Goal: Transaction & Acquisition: Purchase product/service

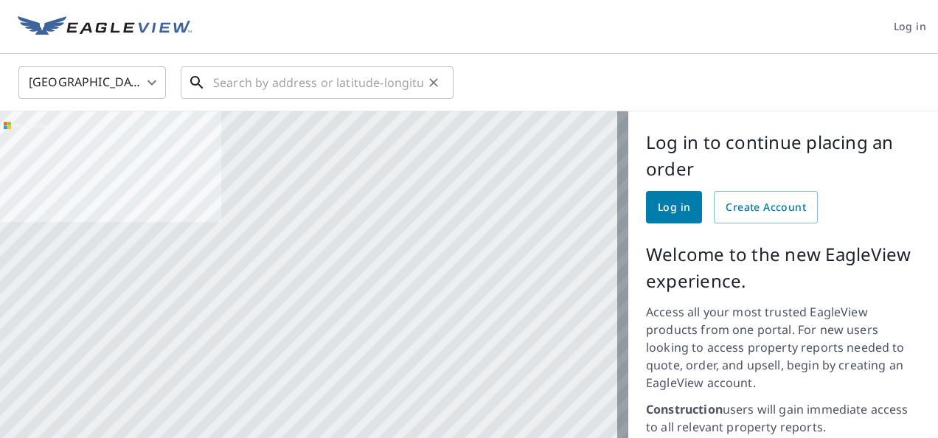
click at [347, 94] on input "text" at bounding box center [318, 82] width 210 height 41
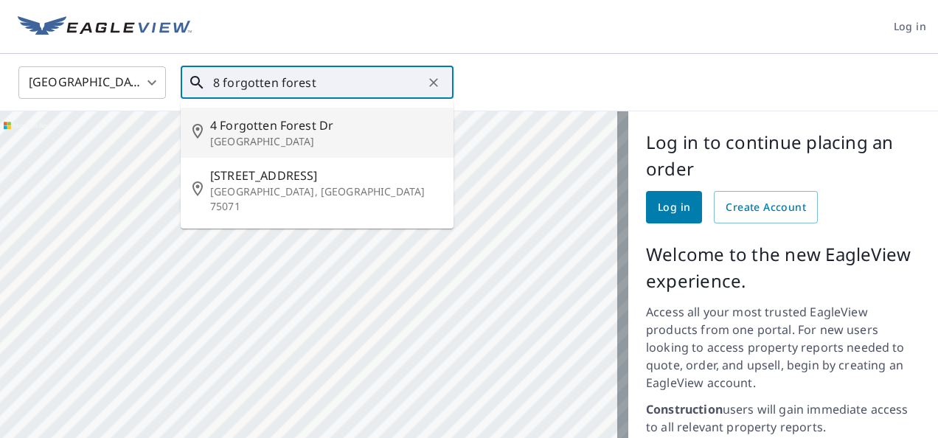
click at [294, 125] on span "4 Forgotten Forest Dr" at bounding box center [326, 126] width 232 height 18
type input "4 Forgotten Forest Dr New Waverly, TX 77358"
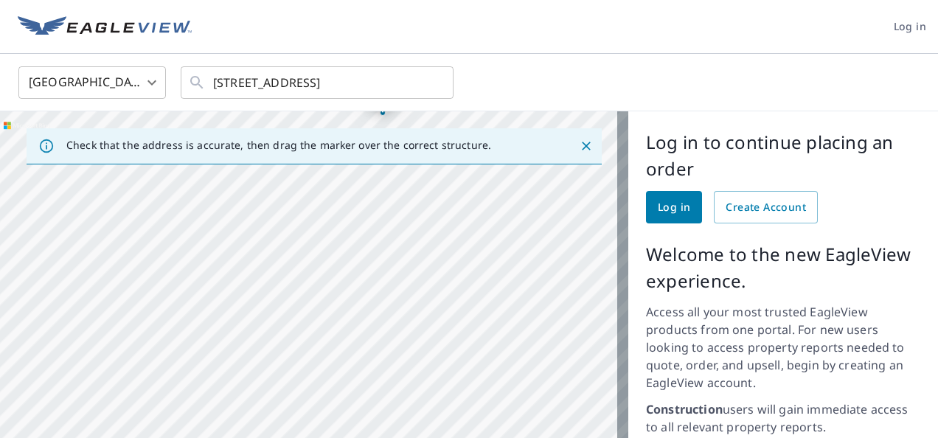
click at [389, 269] on div "4 Forgotten Forest Dr New Waverly, TX 77358" at bounding box center [314, 397] width 629 height 572
drag, startPoint x: 315, startPoint y: 319, endPoint x: 355, endPoint y: 199, distance: 126.7
click at [355, 199] on div "4 Forgotten Forest Dr New Waverly, TX 77358" at bounding box center [314, 397] width 629 height 572
drag, startPoint x: 361, startPoint y: 232, endPoint x: 362, endPoint y: 304, distance: 71.6
click at [362, 304] on div "4 Forgotten Forest Dr New Waverly, TX 77358" at bounding box center [314, 397] width 629 height 572
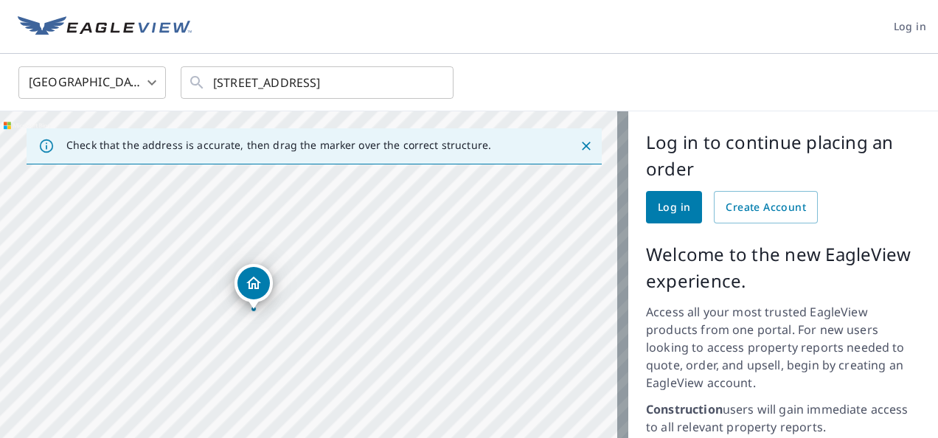
drag, startPoint x: 229, startPoint y: 397, endPoint x: 419, endPoint y: 351, distance: 195.0
click at [419, 351] on div "4 Forgotten Forest Dr New Waverly, TX 77358" at bounding box center [314, 397] width 629 height 572
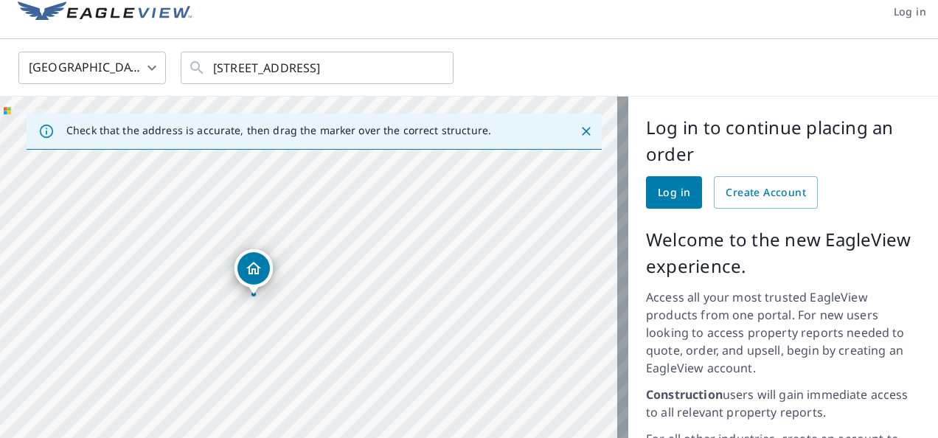
scroll to position [13, 0]
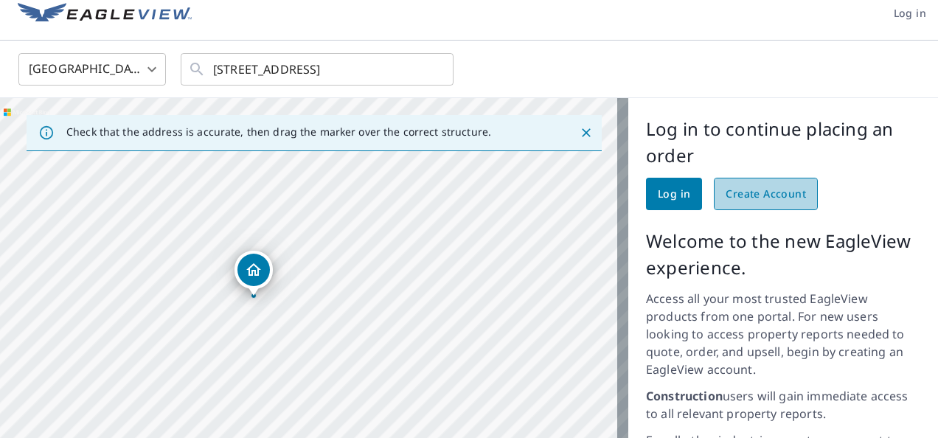
click at [749, 198] on span "Create Account" at bounding box center [766, 194] width 80 height 18
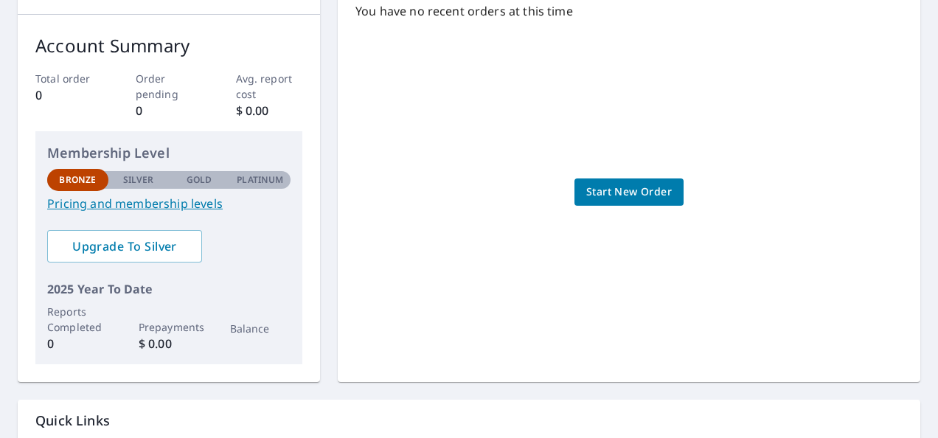
scroll to position [234, 0]
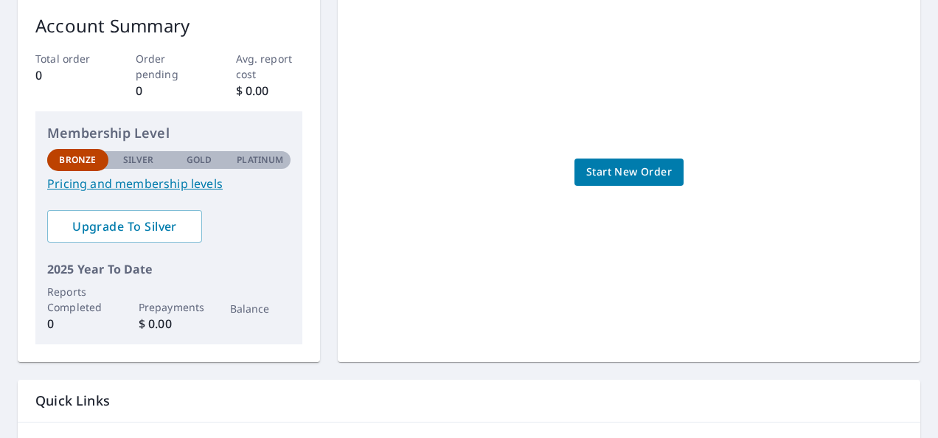
click at [175, 186] on link "Pricing and membership levels" at bounding box center [168, 184] width 243 height 18
click at [593, 168] on span "Start New Order" at bounding box center [629, 172] width 86 height 18
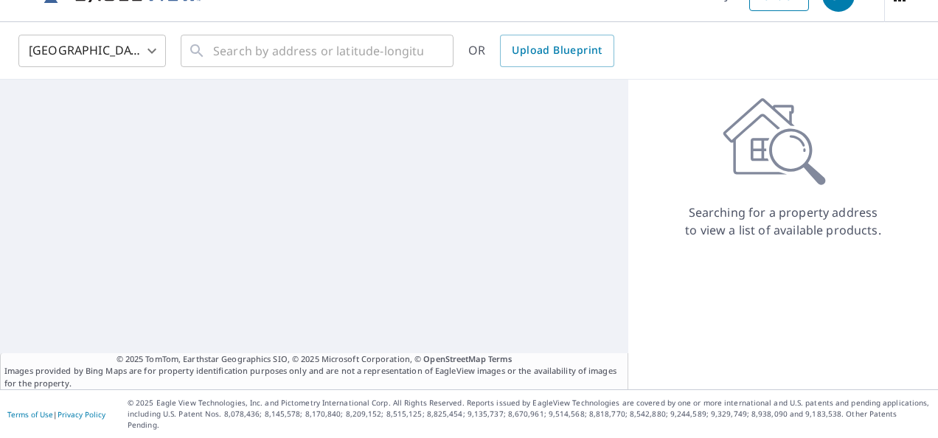
scroll to position [21, 0]
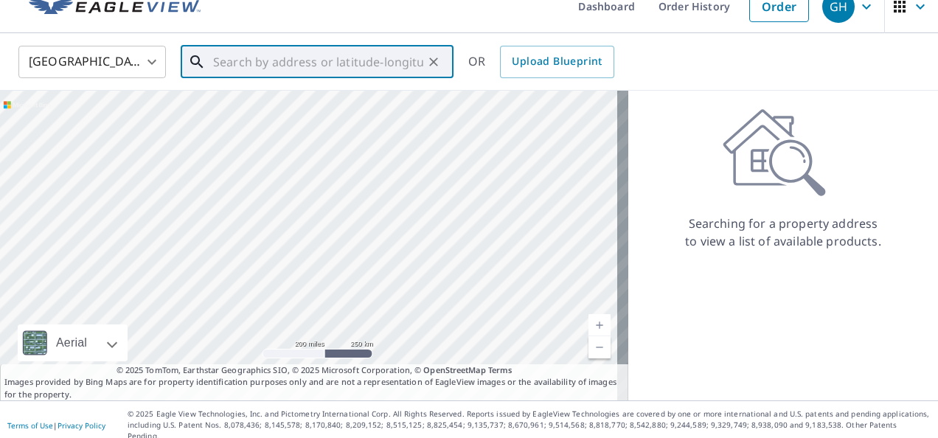
click at [236, 62] on input "text" at bounding box center [318, 61] width 210 height 41
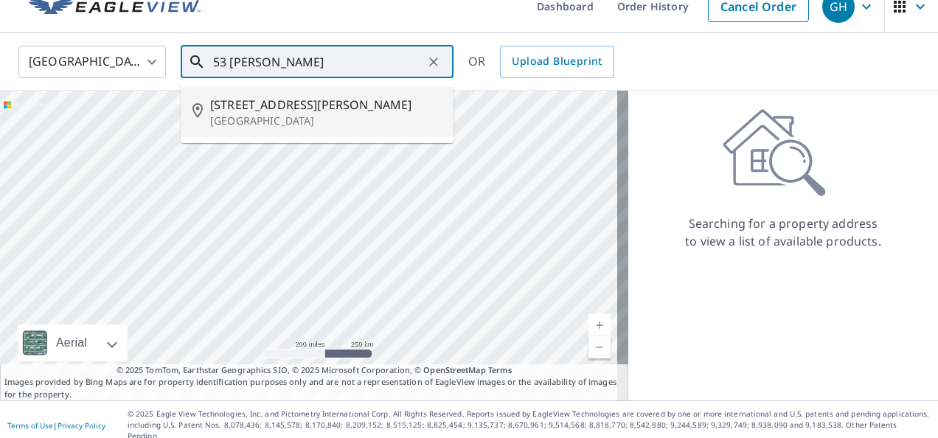
click at [241, 120] on p "Huntsville, TX 77320" at bounding box center [326, 121] width 232 height 15
type input "53 Townley Ranch Rd Huntsville, TX 77320"
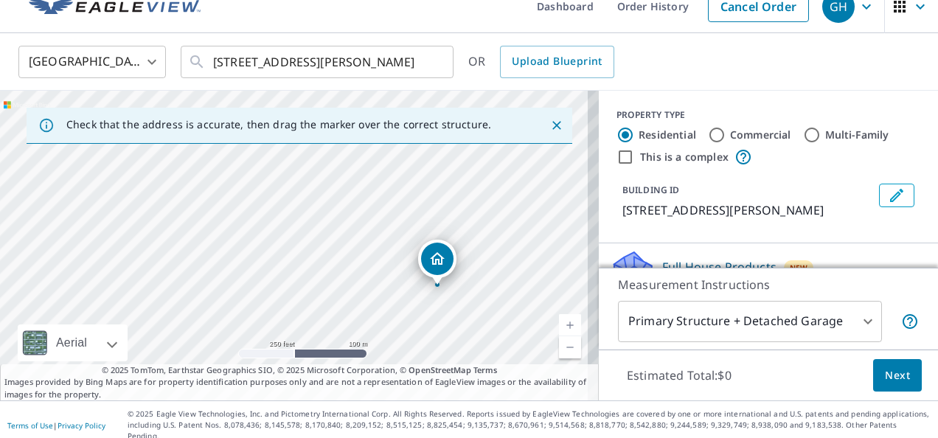
drag, startPoint x: 301, startPoint y: 215, endPoint x: 445, endPoint y: 257, distance: 149.9
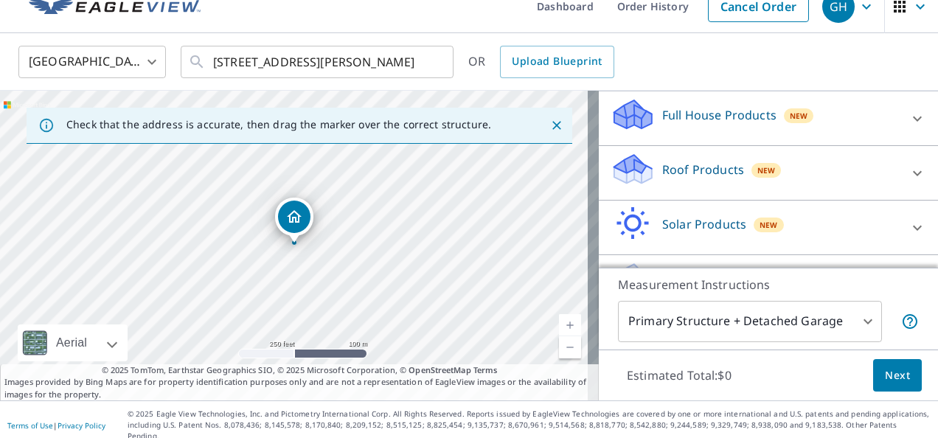
scroll to position [153, 0]
click at [909, 126] on icon at bounding box center [918, 117] width 18 height 18
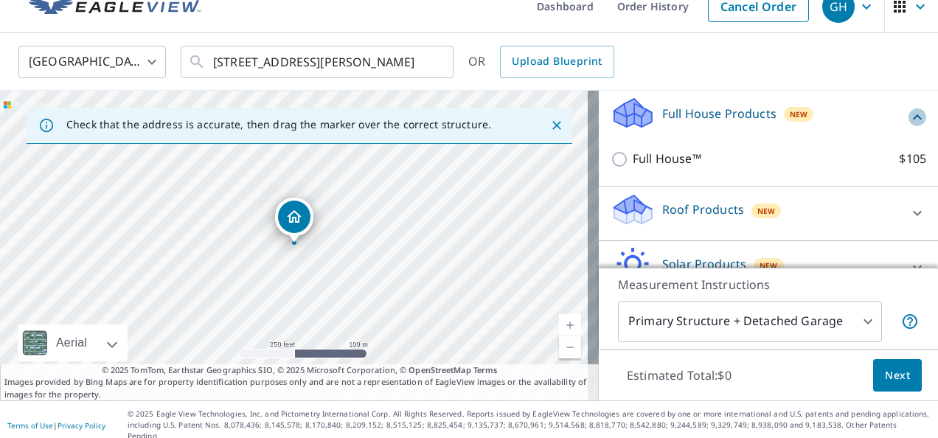
drag, startPoint x: 894, startPoint y: 137, endPoint x: 884, endPoint y: 138, distance: 10.4
click at [884, 138] on div "Full House Products New" at bounding box center [769, 117] width 316 height 42
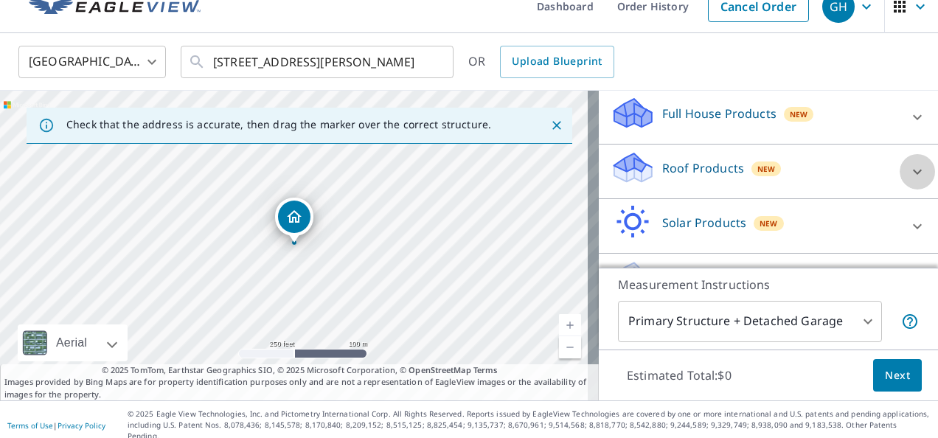
click at [909, 181] on icon at bounding box center [918, 172] width 18 height 18
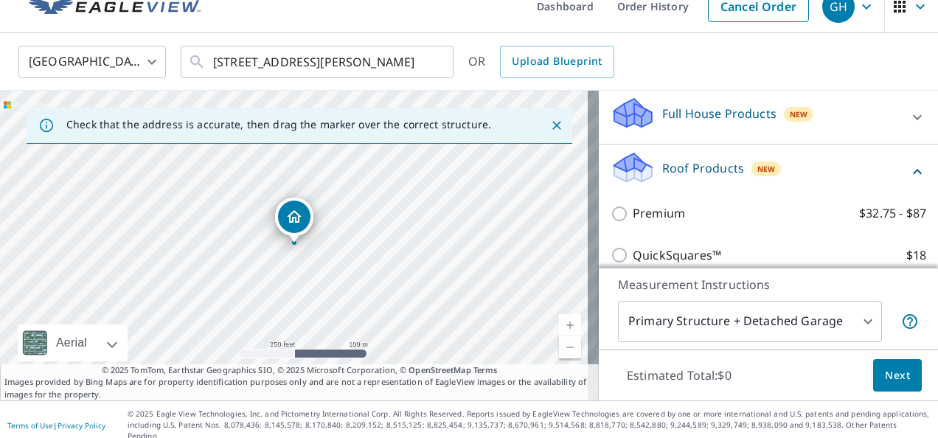
click at [909, 181] on icon at bounding box center [918, 172] width 18 height 18
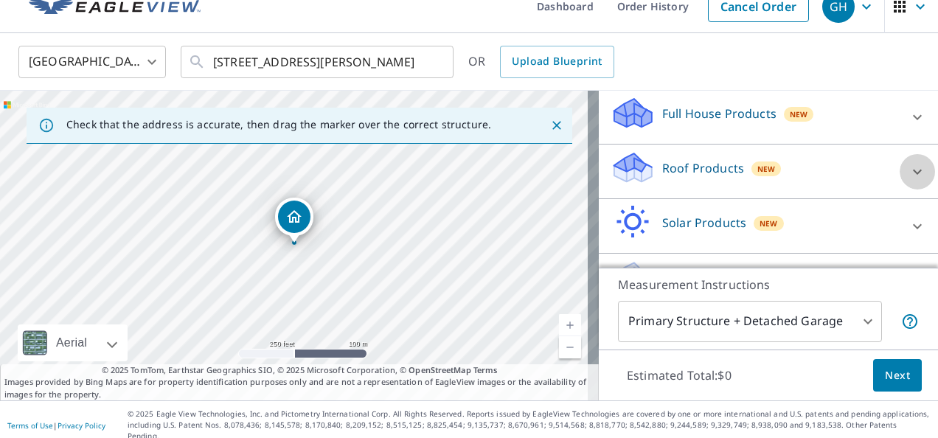
click at [909, 181] on icon at bounding box center [918, 172] width 18 height 18
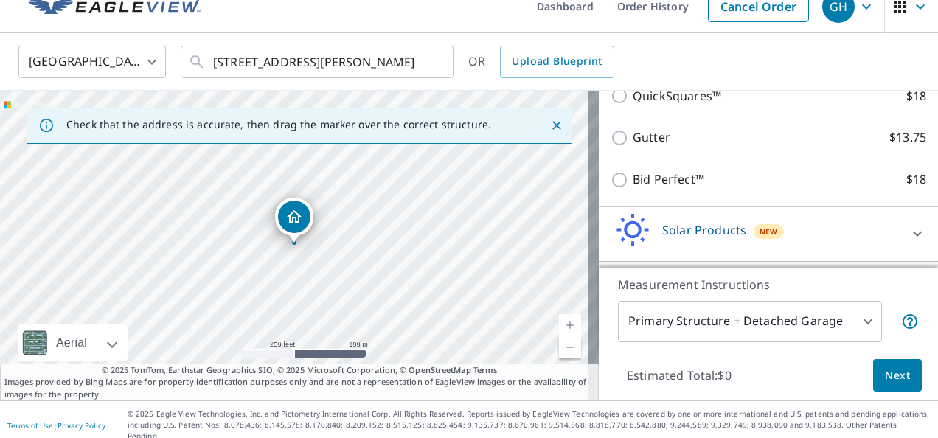
scroll to position [316, 0]
click at [839, 173] on div "Bid Perfect™ $18" at bounding box center [769, 177] width 316 height 42
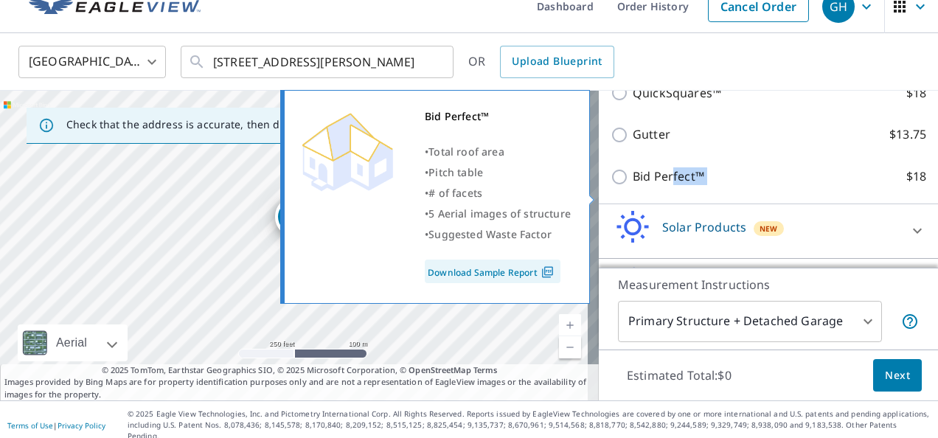
drag, startPoint x: 839, startPoint y: 173, endPoint x: 662, endPoint y: 196, distance: 178.5
click at [662, 196] on div "Bid Perfect™ $18" at bounding box center [769, 177] width 316 height 42
click at [528, 271] on link "Download Sample Report" at bounding box center [493, 272] width 136 height 24
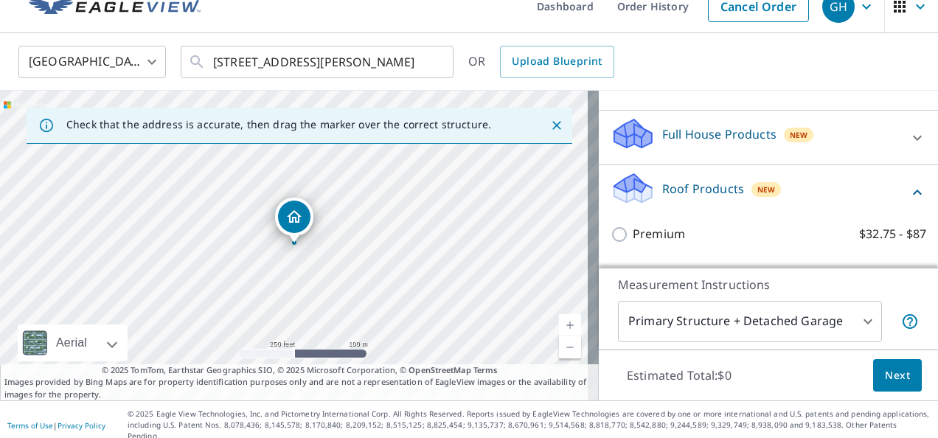
scroll to position [132, 0]
click at [723, 144] on p "Full House Products" at bounding box center [719, 135] width 114 height 18
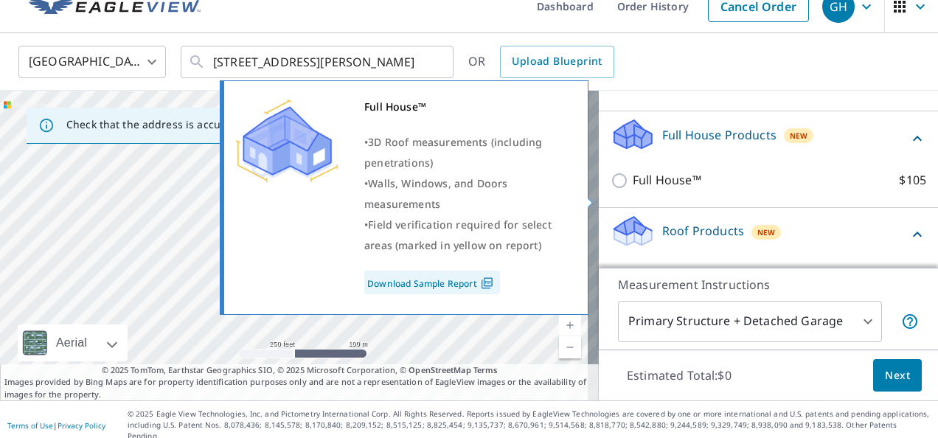
click at [441, 285] on link "Download Sample Report" at bounding box center [432, 283] width 136 height 24
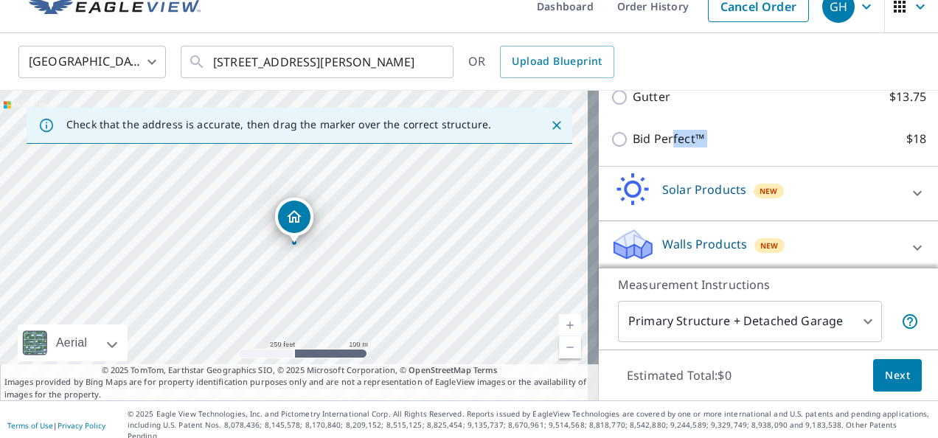
scroll to position [396, 0]
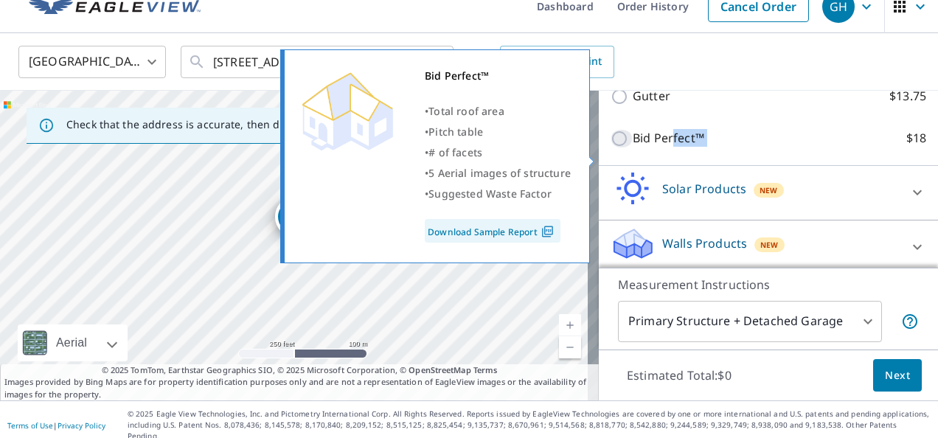
click at [611, 148] on input "Bid Perfect™ $18" at bounding box center [622, 139] width 22 height 18
checkbox input "true"
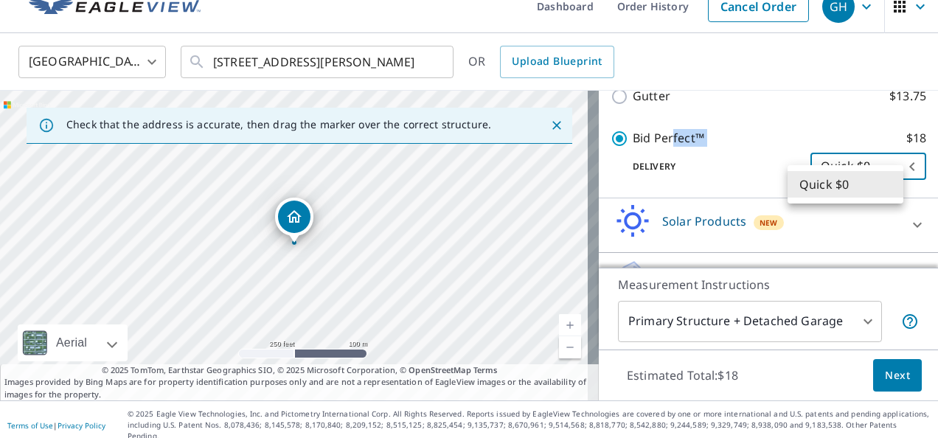
click at [891, 184] on body "GH GH Dashboard Order History Cancel Order GH United States US ​ 53 Townley Ran…" at bounding box center [469, 219] width 938 height 438
click at [891, 184] on li "Quick $0" at bounding box center [846, 184] width 116 height 27
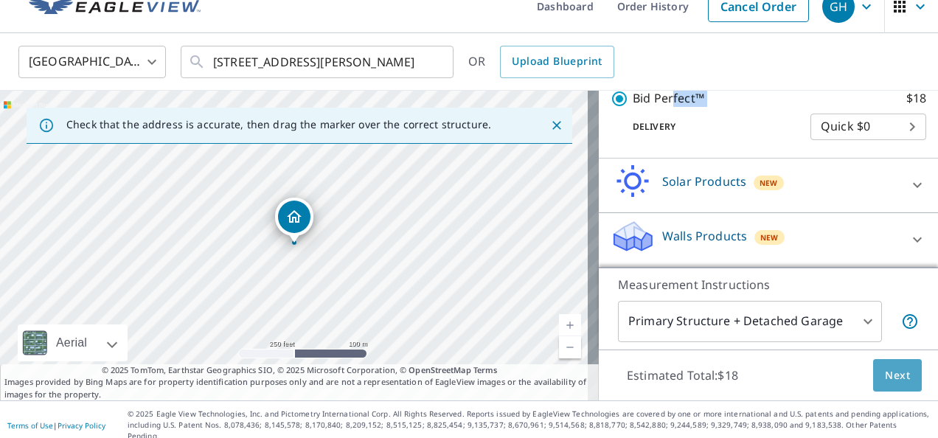
click at [888, 375] on span "Next" at bounding box center [897, 376] width 25 height 18
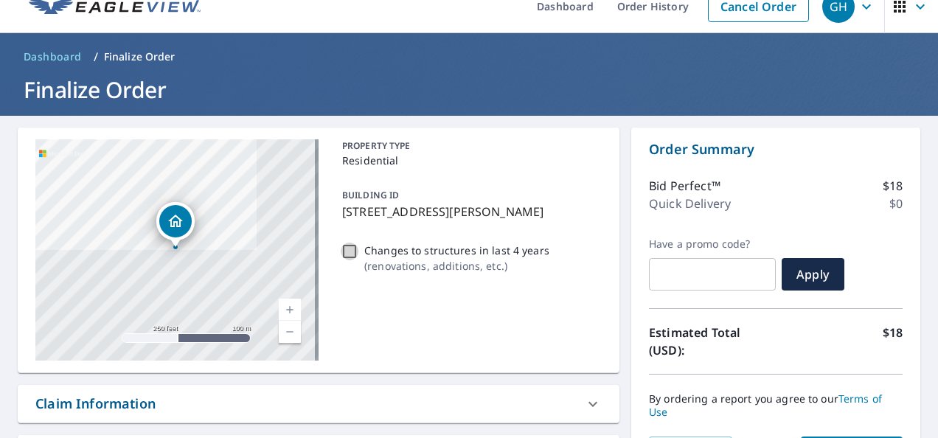
click at [344, 260] on input "Changes to structures in last 4 years ( renovations, additions, etc. )" at bounding box center [350, 252] width 18 height 18
checkbox input "true"
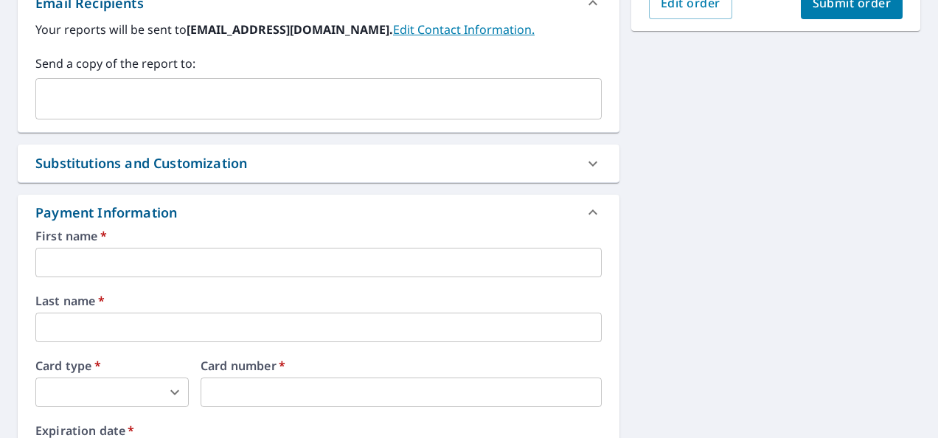
scroll to position [472, 0]
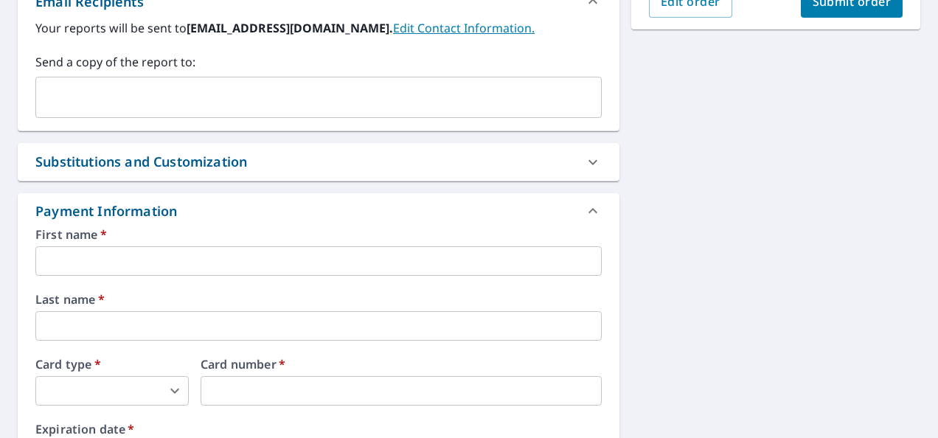
click at [221, 271] on input "text" at bounding box center [318, 261] width 567 height 30
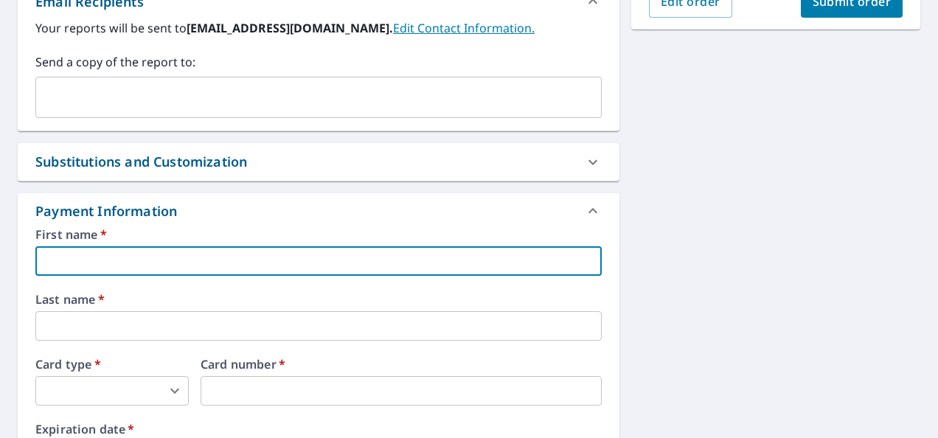
type input "Garrett"
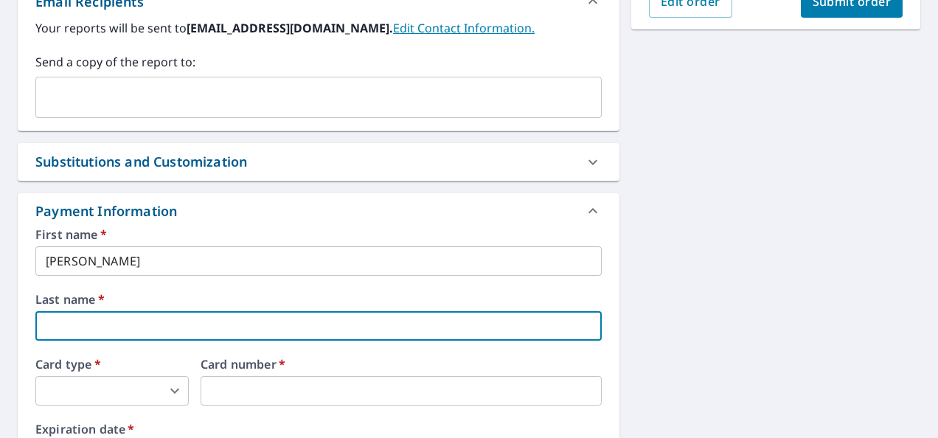
click at [131, 328] on input "text" at bounding box center [318, 326] width 567 height 30
type input "Henning"
click at [138, 390] on body "GH GH Dashboard Order History Cancel Order GH Dashboard / Finalize Order Finali…" at bounding box center [469, 219] width 938 height 438
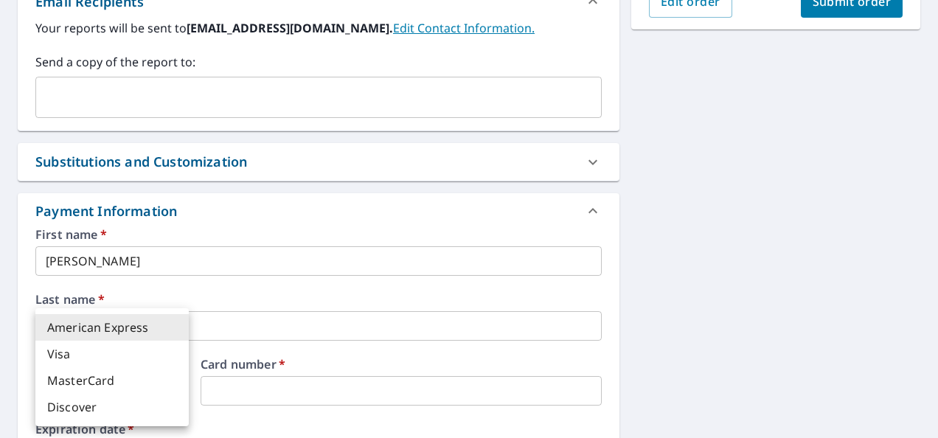
click at [108, 353] on li "Visa" at bounding box center [111, 354] width 153 height 27
type input "2"
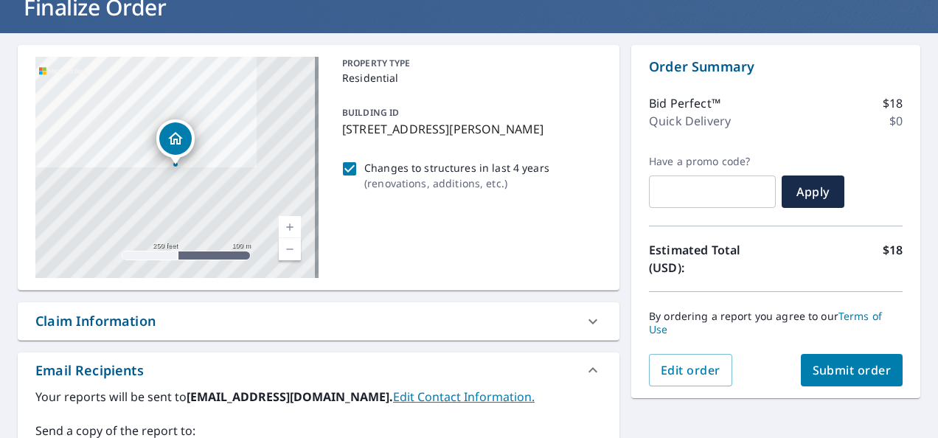
scroll to position [104, 0]
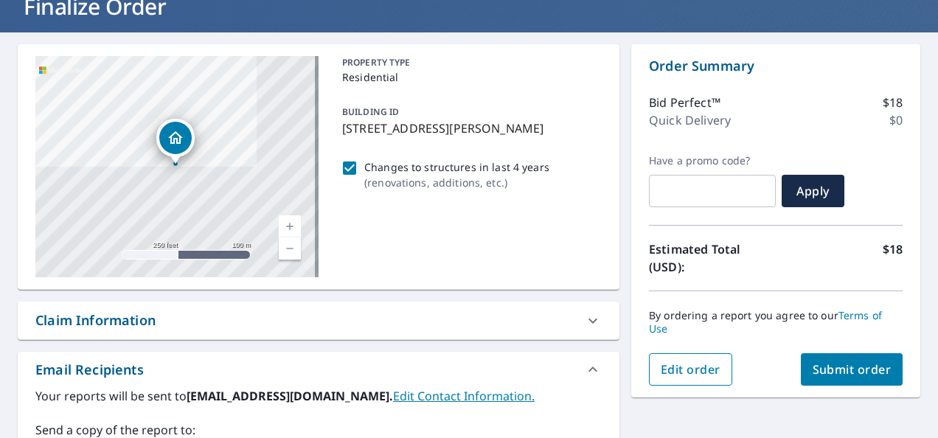
click at [705, 369] on span "Edit order" at bounding box center [691, 369] width 60 height 16
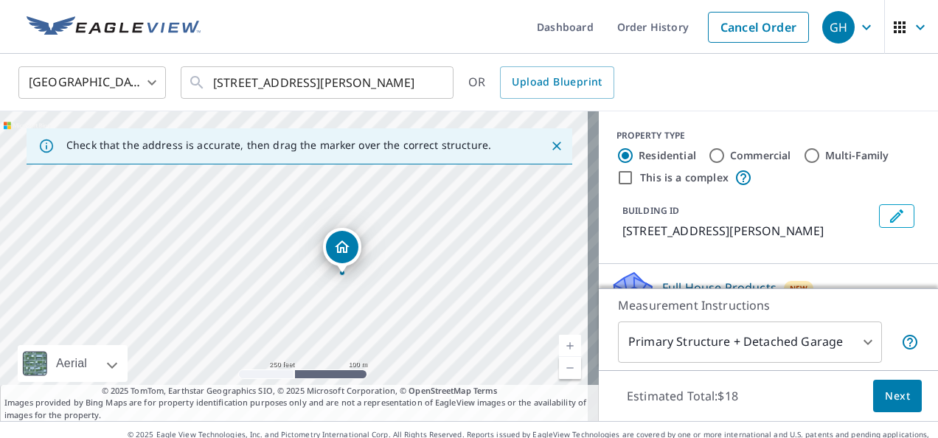
click at [859, 28] on icon "button" at bounding box center [867, 27] width 18 height 18
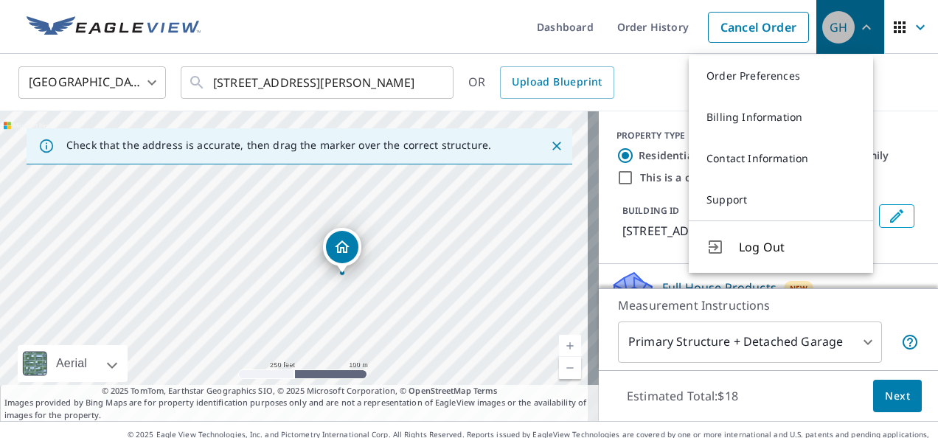
click at [862, 28] on icon "button" at bounding box center [866, 26] width 9 height 5
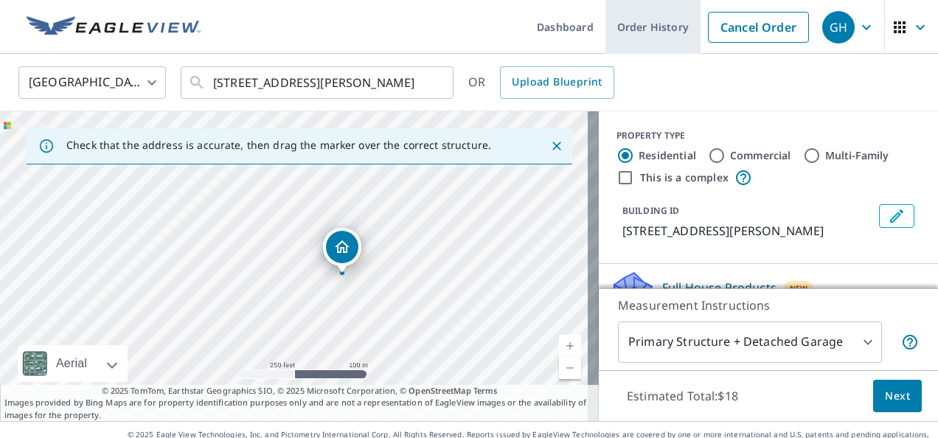
click at [664, 31] on link "Order History" at bounding box center [653, 27] width 95 height 54
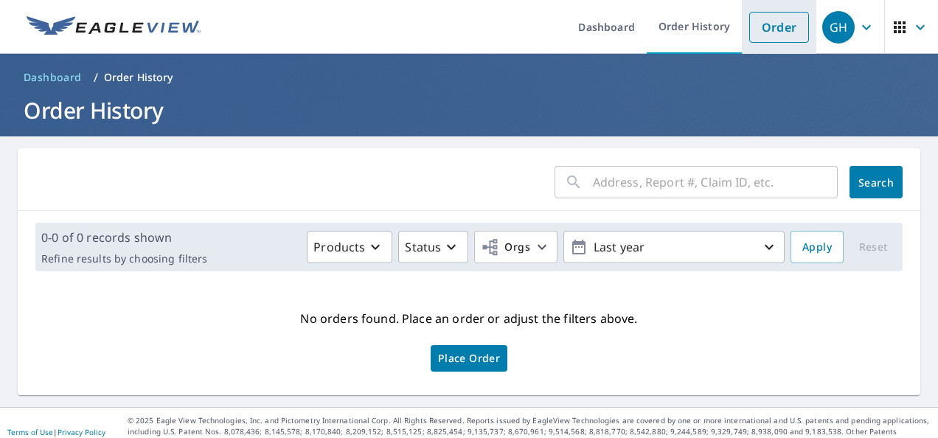
click at [775, 28] on link "Order" at bounding box center [779, 27] width 60 height 31
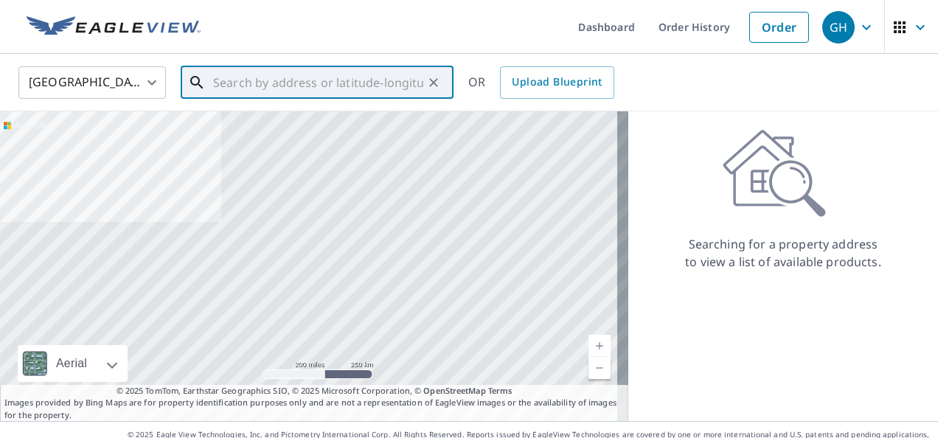
click at [284, 91] on input "text" at bounding box center [318, 82] width 210 height 41
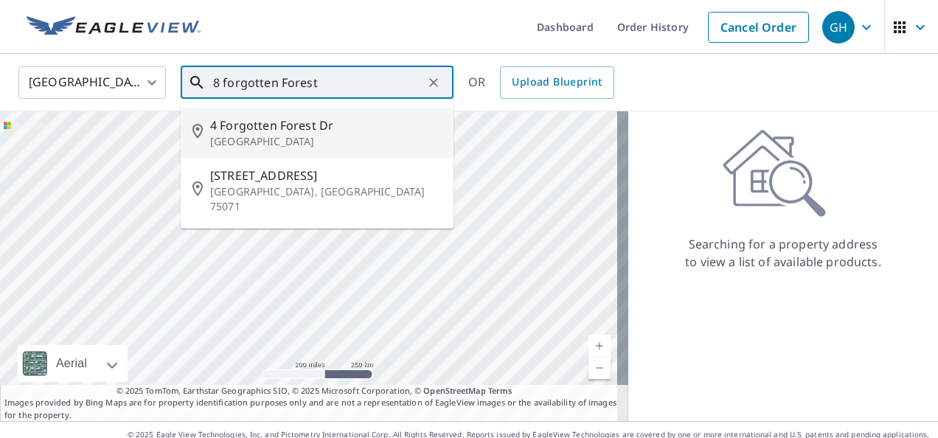
click at [320, 123] on span "4 Forgotten Forest Dr" at bounding box center [326, 126] width 232 height 18
type input "4 Forgotten Forest Dr New Waverly, TX 77358"
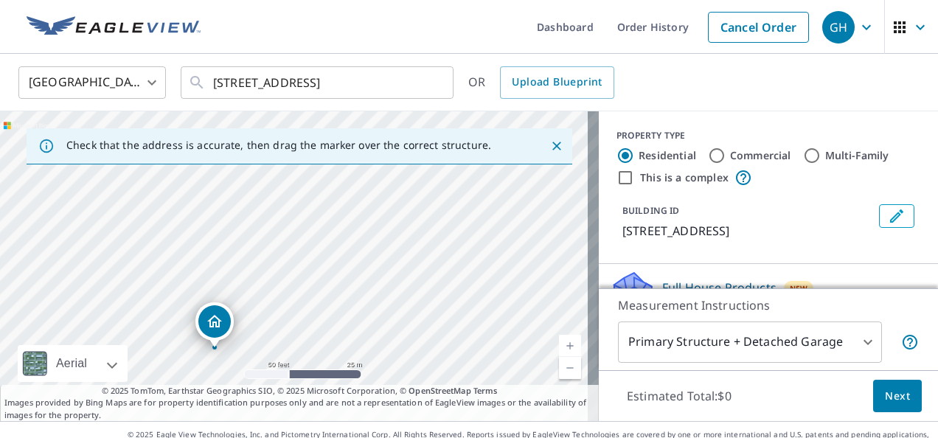
click at [304, 299] on div "4 Forgotten Forest Dr New Waverly, TX 77358" at bounding box center [299, 266] width 599 height 310
drag, startPoint x: 304, startPoint y: 299, endPoint x: 350, endPoint y: 85, distance: 218.8
click at [350, 85] on div "United States US ​ 4 Forgotten Forest Dr New Waverly, TX 77358 ​ OR Upload Blue…" at bounding box center [469, 237] width 938 height 367
drag, startPoint x: 251, startPoint y: 201, endPoint x: 254, endPoint y: 215, distance: 13.6
click at [254, 215] on div "4 Forgotten Forest Dr New Waverly, TX 77358" at bounding box center [299, 266] width 599 height 310
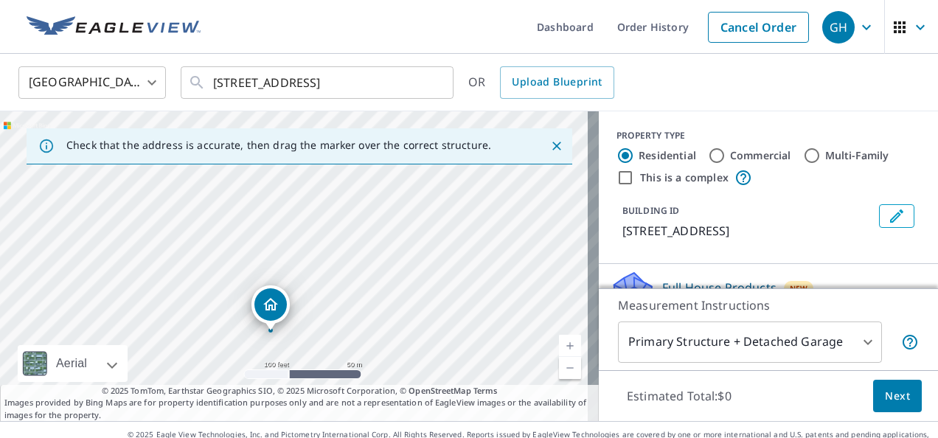
drag, startPoint x: 248, startPoint y: 179, endPoint x: 271, endPoint y: 319, distance: 141.4
drag, startPoint x: 291, startPoint y: 237, endPoint x: 271, endPoint y: 345, distance: 110.3
drag, startPoint x: 307, startPoint y: 327, endPoint x: 378, endPoint y: 247, distance: 106.6
click at [378, 247] on div "8 Wood Forest Dr New Waverly, TX 77358" at bounding box center [299, 266] width 599 height 310
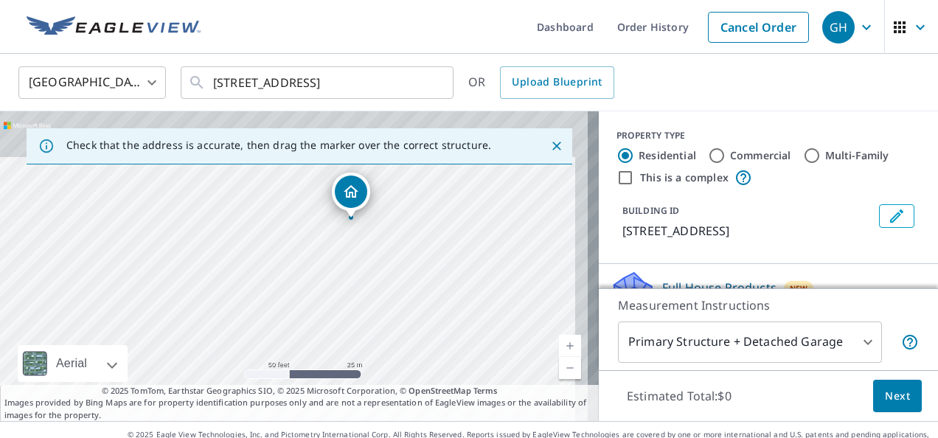
drag, startPoint x: 363, startPoint y: 218, endPoint x: 333, endPoint y: 327, distance: 113.1
click at [333, 327] on div "8 Wood Forest Dr New Waverly, TX 77358" at bounding box center [299, 266] width 599 height 310
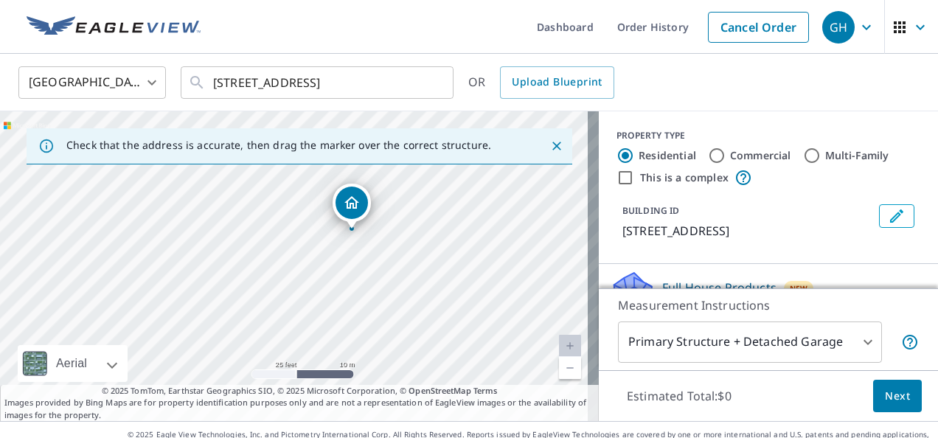
click at [368, 302] on div "8 Wood Forest Dr New Waverly, TX 77358" at bounding box center [299, 266] width 599 height 310
click at [367, 302] on div "8 Wood Forest Dr New Waverly, TX 77358" at bounding box center [299, 266] width 599 height 310
drag, startPoint x: 367, startPoint y: 302, endPoint x: 295, endPoint y: 208, distance: 118.5
click at [295, 208] on div "8 Wood Forest Dr New Waverly, TX 77358" at bounding box center [299, 266] width 599 height 310
click at [277, 260] on div "8 Wood Forest Dr New Waverly, TX 77358" at bounding box center [299, 266] width 599 height 310
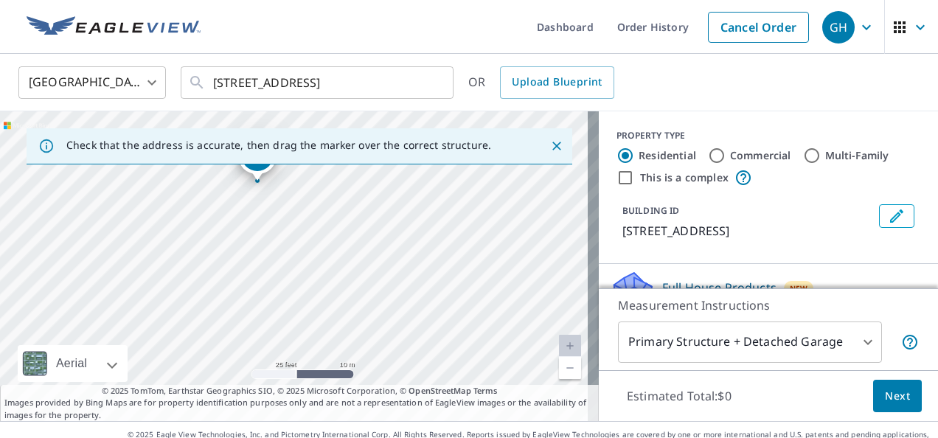
drag, startPoint x: 305, startPoint y: 327, endPoint x: 269, endPoint y: 244, distance: 90.5
click at [269, 244] on div "8 Wood Forest Dr New Waverly, TX 77358" at bounding box center [299, 266] width 599 height 310
click at [550, 153] on icon "Close" at bounding box center [557, 146] width 15 height 15
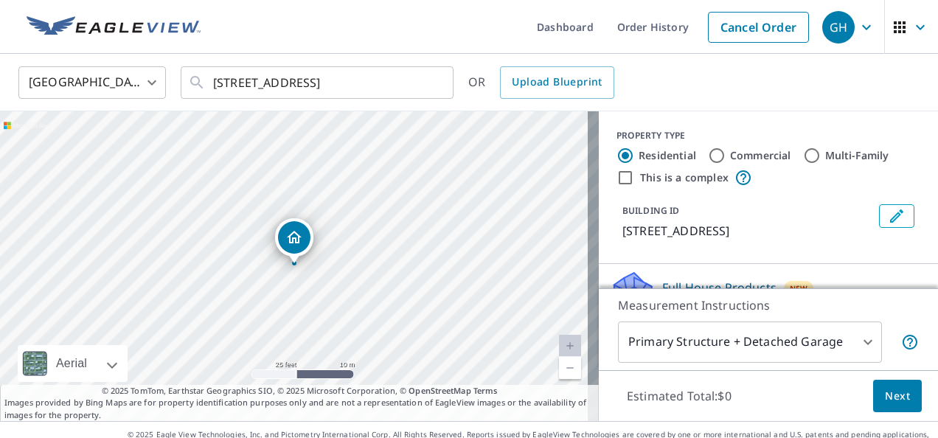
drag, startPoint x: 397, startPoint y: 276, endPoint x: 359, endPoint y: 282, distance: 38.8
click at [359, 282] on div "8 Wood Forest Dr New Waverly, TX 77358" at bounding box center [299, 266] width 599 height 310
click at [559, 368] on link "Current Level 20, Zoom Out" at bounding box center [570, 368] width 22 height 22
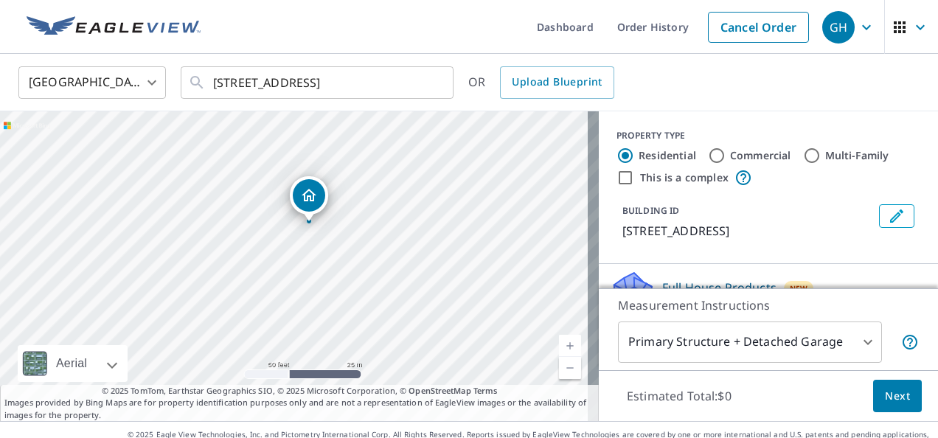
drag, startPoint x: 347, startPoint y: 299, endPoint x: 361, endPoint y: 256, distance: 45.0
click at [361, 256] on div "8 Wood Forest Dr New Waverly, TX 77358" at bounding box center [299, 266] width 599 height 310
click at [317, 255] on div "8 Wood Forest Dr New Waverly, TX 77358" at bounding box center [299, 266] width 599 height 310
click at [313, 261] on div "8 Wood Forest Dr New Waverly, TX 77358" at bounding box center [299, 266] width 599 height 310
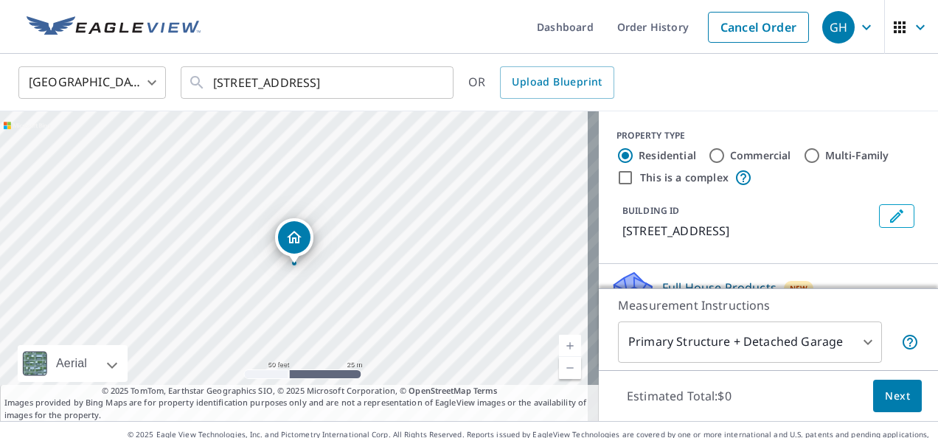
click at [306, 295] on div "8 Wood Forest Dr New Waverly, TX 77358" at bounding box center [299, 266] width 599 height 310
drag, startPoint x: 305, startPoint y: 292, endPoint x: 319, endPoint y: 230, distance: 63.4
click at [319, 230] on div "8 Wood Forest Dr New Waverly, TX 77358" at bounding box center [299, 266] width 599 height 310
drag, startPoint x: 319, startPoint y: 230, endPoint x: 274, endPoint y: 279, distance: 65.8
click at [274, 279] on div "8 Wood Forest Dr New Waverly, TX 77358" at bounding box center [299, 266] width 599 height 310
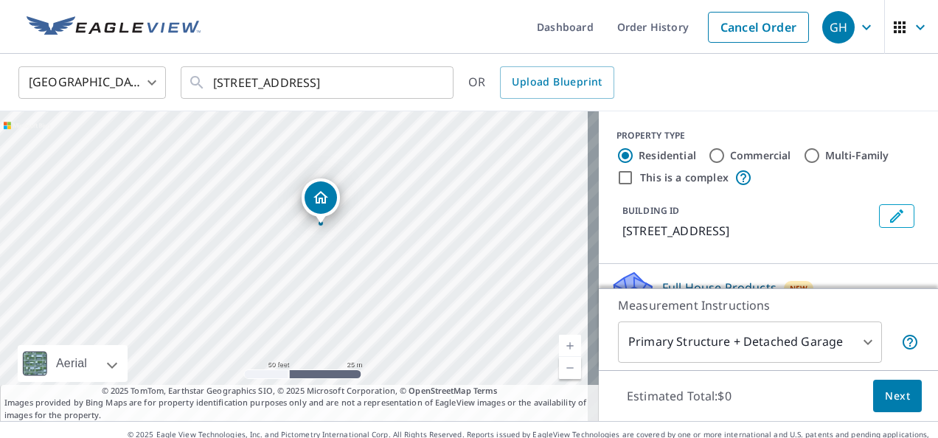
drag, startPoint x: 325, startPoint y: 298, endPoint x: 350, endPoint y: 255, distance: 49.6
click at [350, 255] on div "8 Wood Forest Dr New Waverly, TX 77358" at bounding box center [299, 266] width 599 height 310
drag, startPoint x: 350, startPoint y: 255, endPoint x: 361, endPoint y: 34, distance: 221.5
click at [361, 34] on ul "Dashboard Order History Cancel Order" at bounding box center [513, 27] width 607 height 54
drag, startPoint x: 402, startPoint y: 264, endPoint x: 446, endPoint y: 228, distance: 56.6
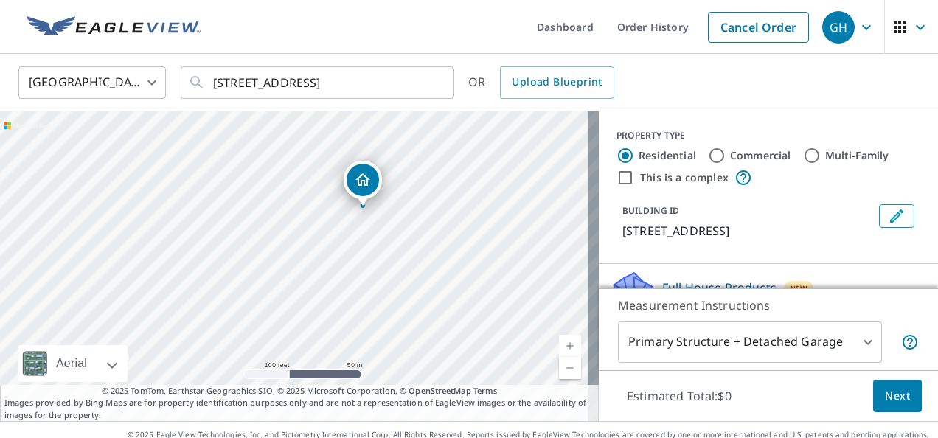
click at [446, 228] on div "8 Wood Forest Dr New Waverly, TX 77358" at bounding box center [299, 266] width 599 height 310
drag, startPoint x: 375, startPoint y: 187, endPoint x: 419, endPoint y: 291, distance: 112.1
click at [419, 291] on div "8 Wood Forest Dr New Waverly, TX 77358" at bounding box center [299, 266] width 599 height 310
drag, startPoint x: 324, startPoint y: 217, endPoint x: 328, endPoint y: 324, distance: 107.0
click at [328, 324] on div "8 Wood Forest Dr New Waverly, TX 77358" at bounding box center [299, 266] width 599 height 310
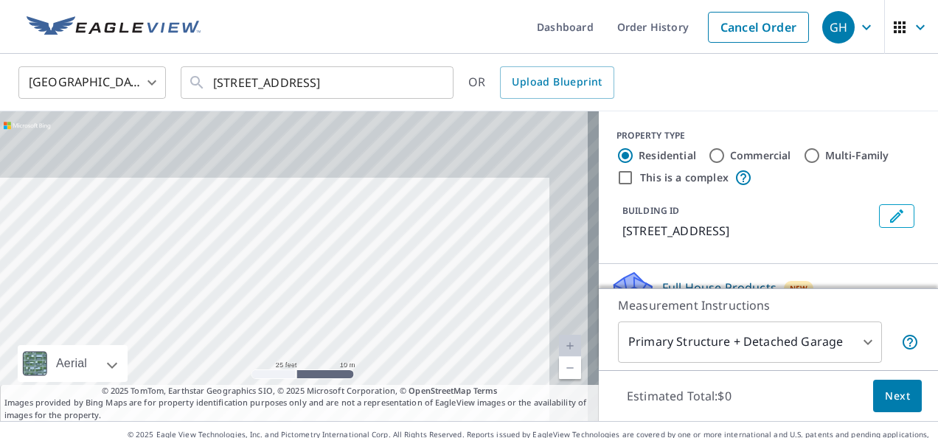
drag, startPoint x: 199, startPoint y: 219, endPoint x: 128, endPoint y: 347, distance: 146.3
click at [128, 347] on div "8 Wood Forest Dr New Waverly, TX 77358" at bounding box center [299, 266] width 599 height 310
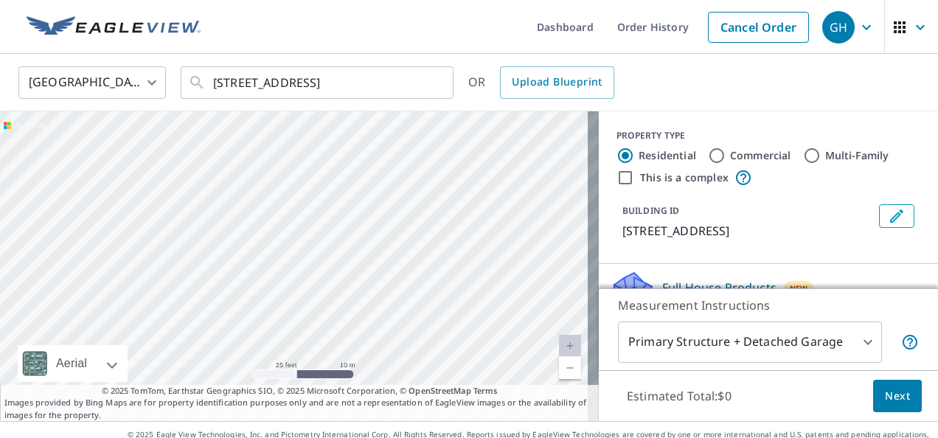
drag, startPoint x: 245, startPoint y: 219, endPoint x: 152, endPoint y: 276, distance: 108.9
click at [152, 276] on div "8 Wood Forest Dr New Waverly, TX 77358" at bounding box center [299, 266] width 599 height 310
drag, startPoint x: 379, startPoint y: 295, endPoint x: 286, endPoint y: 130, distance: 189.6
click at [286, 130] on div "8 Wood Forest Dr New Waverly, TX 77358" at bounding box center [299, 266] width 599 height 310
drag, startPoint x: 400, startPoint y: 254, endPoint x: 388, endPoint y: 116, distance: 138.5
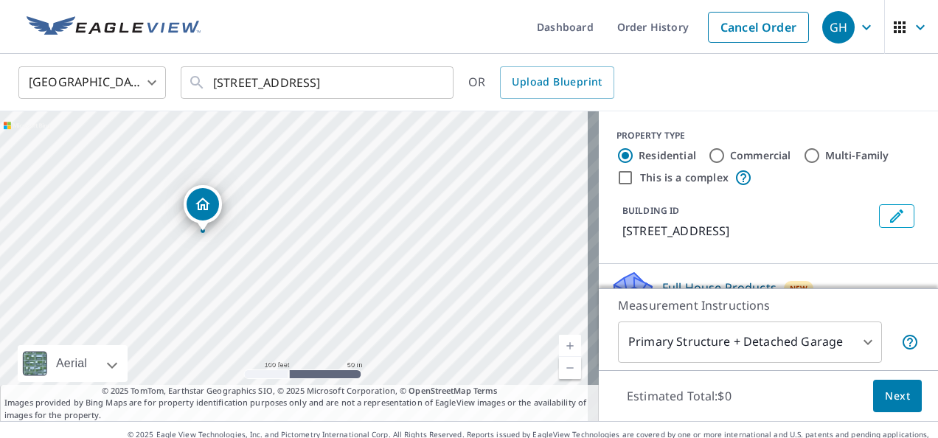
click at [388, 116] on div "8 Wood Forest Dr New Waverly, TX 77358" at bounding box center [299, 266] width 599 height 310
drag, startPoint x: 432, startPoint y: 245, endPoint x: 374, endPoint y: 158, distance: 104.3
click at [374, 158] on div "8 Wood Forest Dr New Waverly, TX 77358" at bounding box center [299, 266] width 599 height 310
drag, startPoint x: 320, startPoint y: 220, endPoint x: 438, endPoint y: 378, distance: 197.7
click at [438, 378] on div "8 Wood Forest Dr New Waverly, TX 77358" at bounding box center [299, 266] width 599 height 310
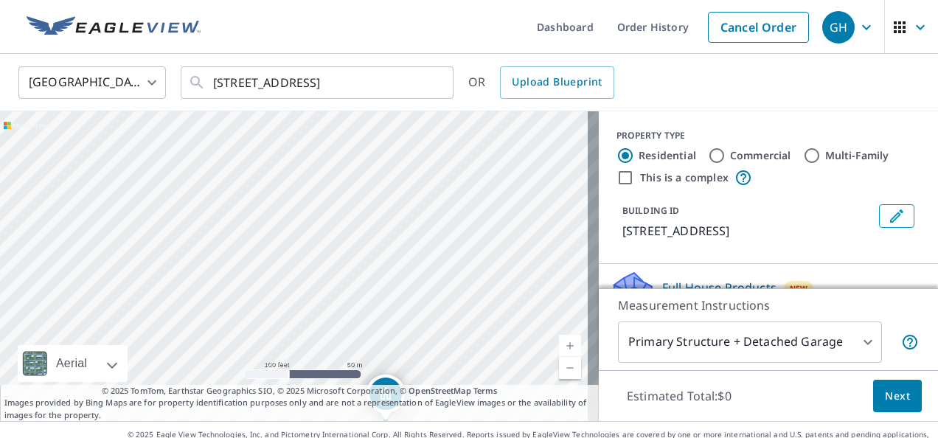
drag, startPoint x: 294, startPoint y: 259, endPoint x: 440, endPoint y: 409, distance: 209.2
click at [440, 409] on div "8 Wood Forest Dr New Waverly, TX 77358 Aerial Road A standard road map Aerial A…" at bounding box center [299, 266] width 599 height 310
click at [173, 159] on div "8 Wood Forest Dr New Waverly, TX 77358" at bounding box center [299, 266] width 599 height 310
drag, startPoint x: 434, startPoint y: 324, endPoint x: 423, endPoint y: 307, distance: 19.9
click at [423, 307] on div "8 Wood Forest Dr New Waverly, TX 77358" at bounding box center [299, 266] width 599 height 310
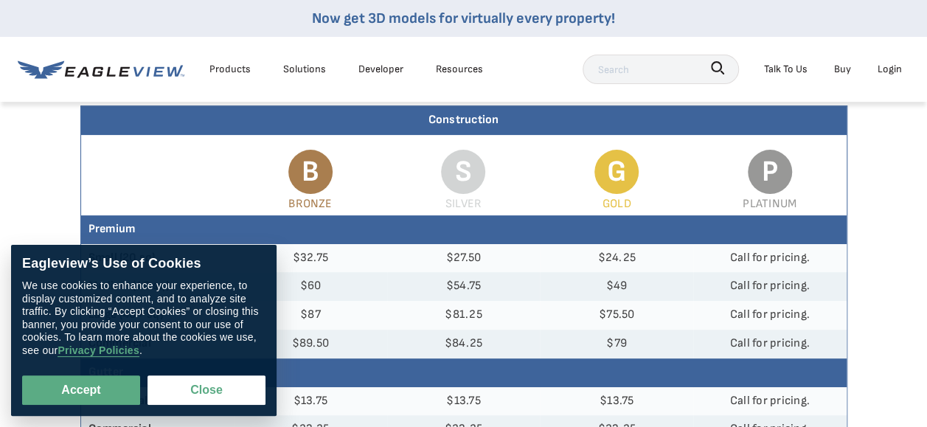
scroll to position [138, 0]
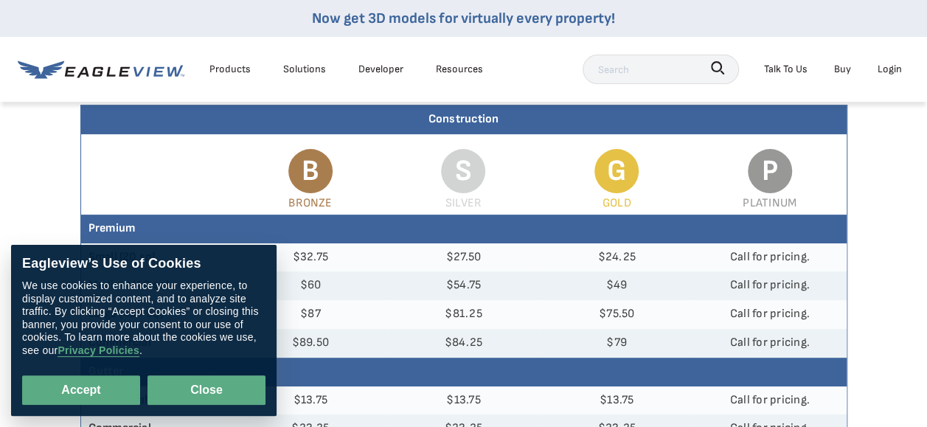
click at [202, 392] on button "Close" at bounding box center [207, 390] width 118 height 30
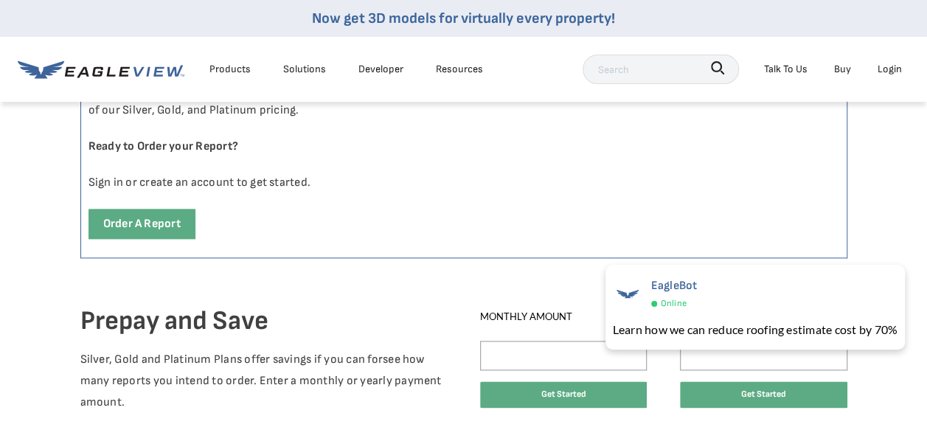
scroll to position [845, 0]
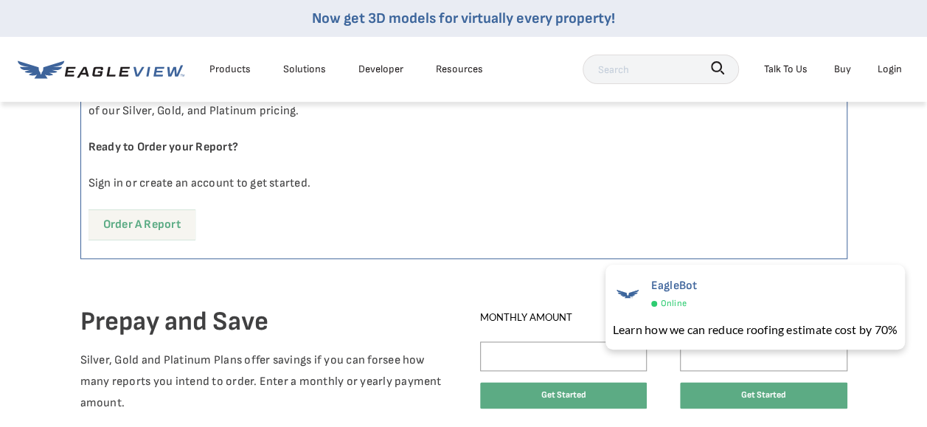
click at [163, 215] on link "Order a report" at bounding box center [142, 225] width 107 height 30
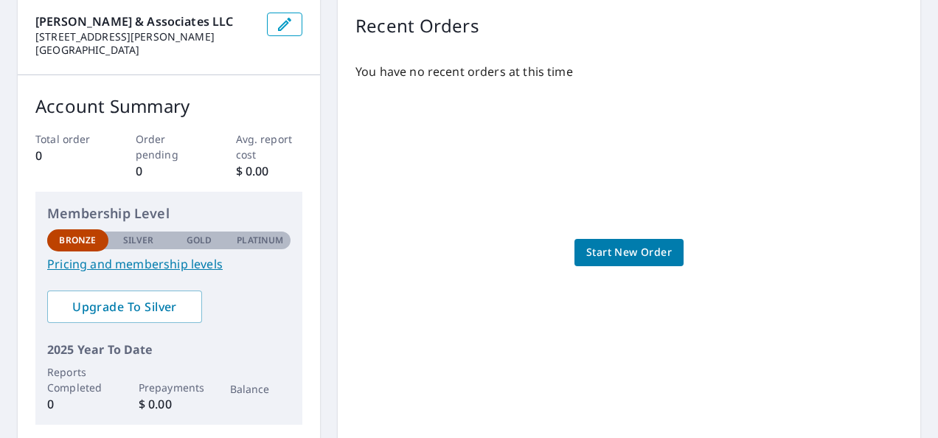
scroll to position [151, 0]
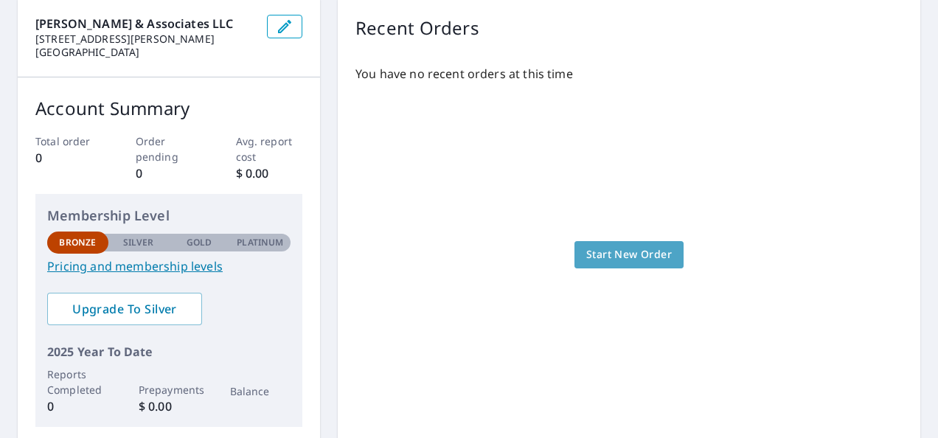
click at [612, 257] on span "Start New Order" at bounding box center [629, 255] width 86 height 18
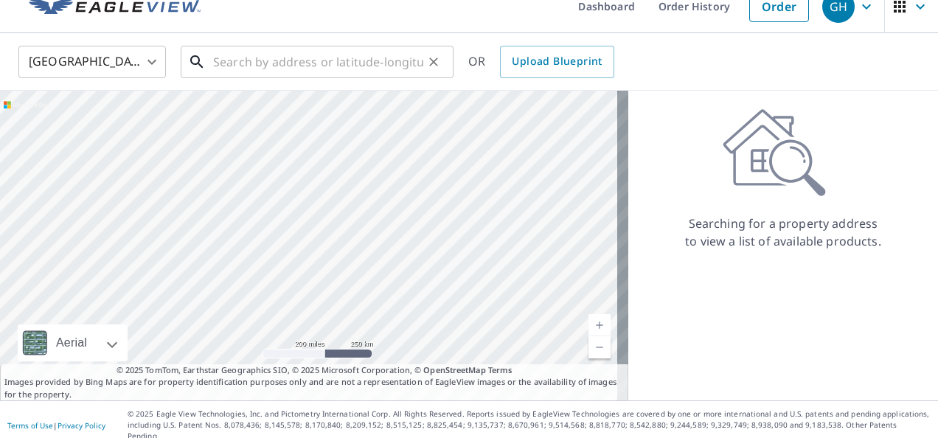
click at [289, 62] on input "text" at bounding box center [318, 61] width 210 height 41
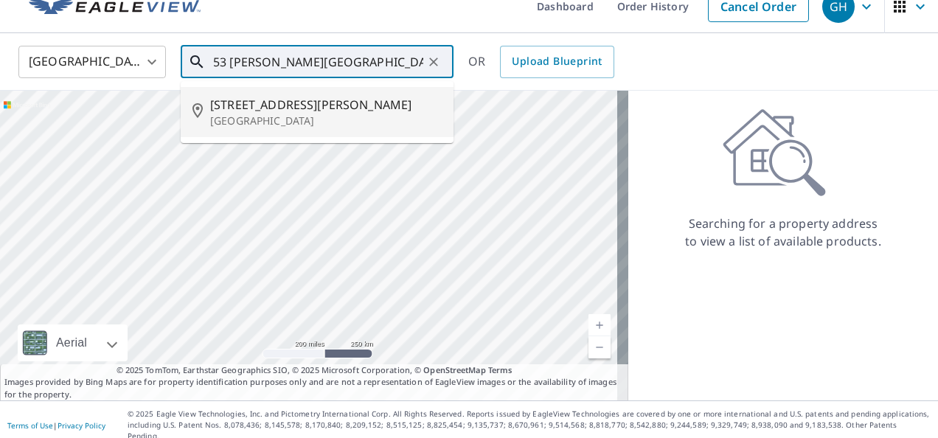
click at [270, 122] on p "Huntsville, TX 77320" at bounding box center [326, 121] width 232 height 15
type input "53 Townley Ranch Rd Huntsville, TX 77320"
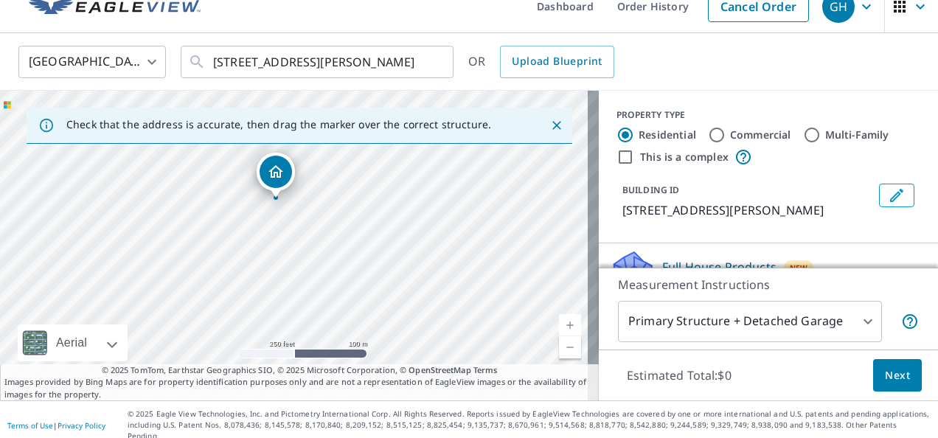
drag, startPoint x: 411, startPoint y: 296, endPoint x: 392, endPoint y: 251, distance: 48.6
click at [392, 251] on div "53 Townley Ranch Dr Huntsville, TX 77320" at bounding box center [299, 246] width 599 height 310
drag, startPoint x: 274, startPoint y: 176, endPoint x: 408, endPoint y: 207, distance: 137.1
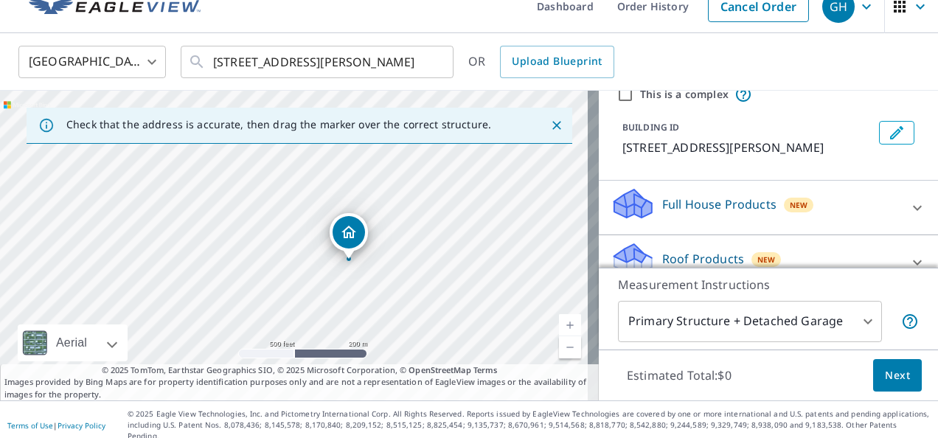
scroll to position [68, 0]
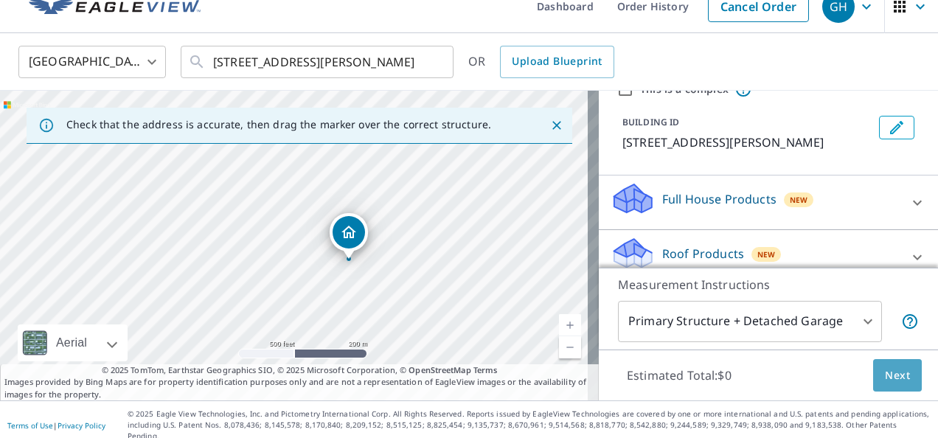
click at [887, 373] on span "Next" at bounding box center [897, 376] width 25 height 18
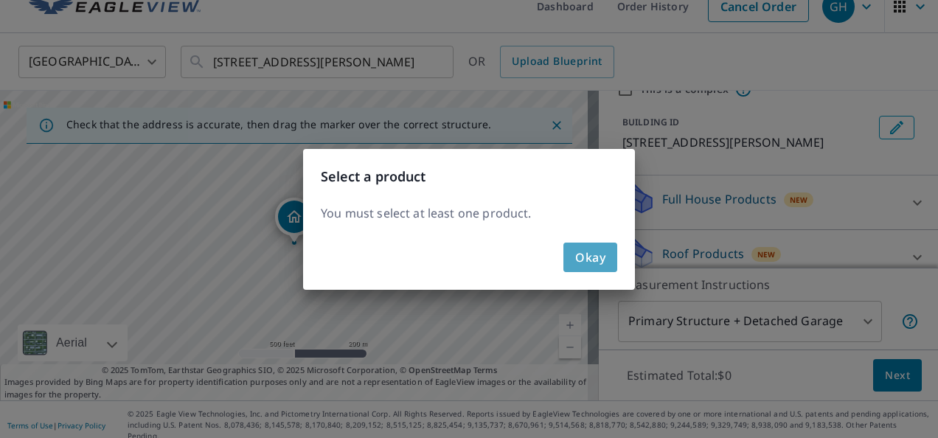
click at [585, 253] on span "Okay" at bounding box center [590, 257] width 30 height 21
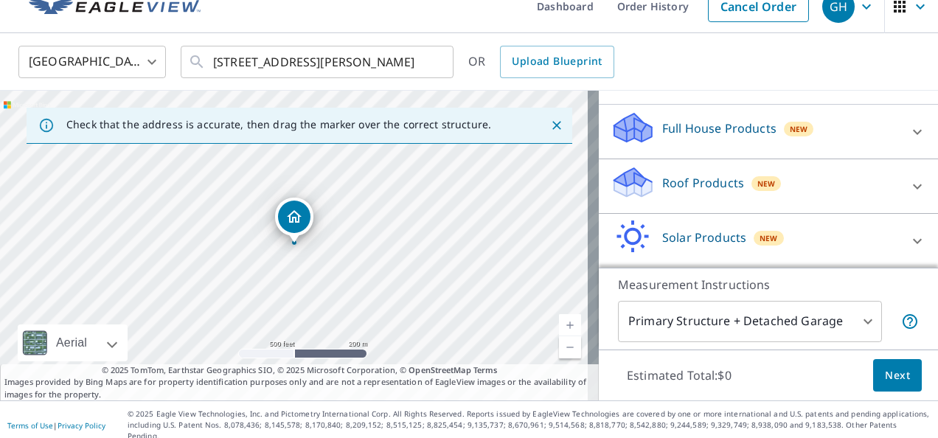
scroll to position [139, 0]
click at [909, 140] on icon at bounding box center [918, 131] width 18 height 18
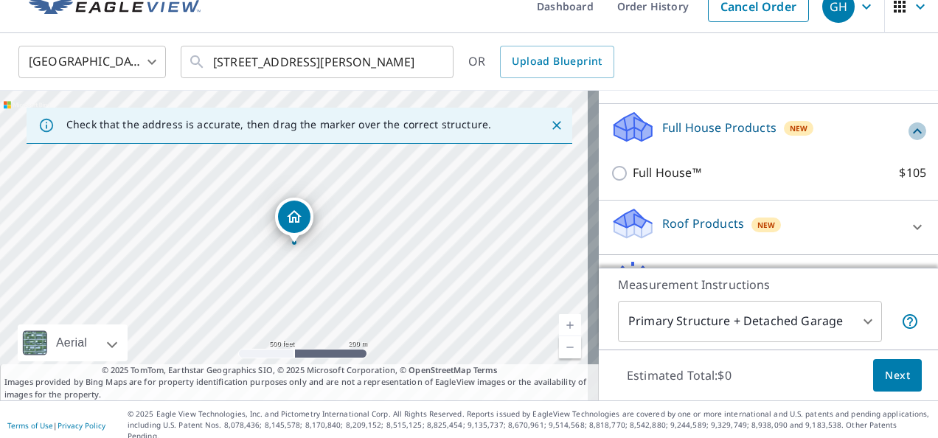
click at [909, 140] on icon at bounding box center [918, 131] width 18 height 18
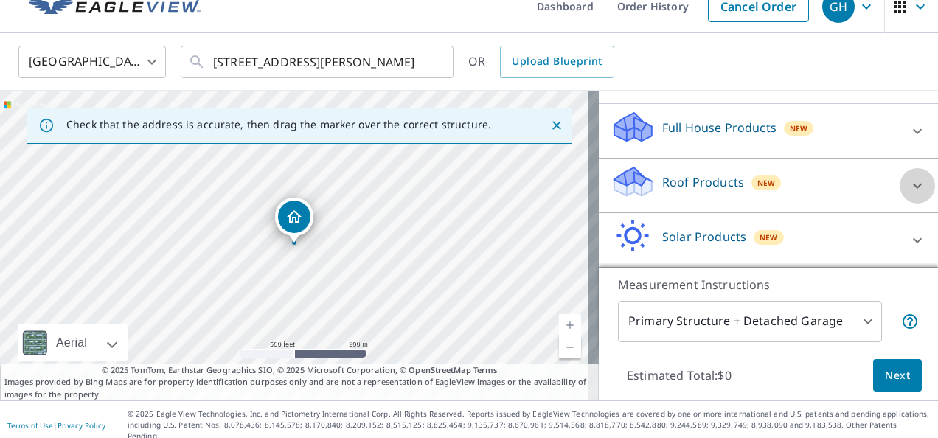
click at [913, 188] on icon at bounding box center [917, 185] width 9 height 5
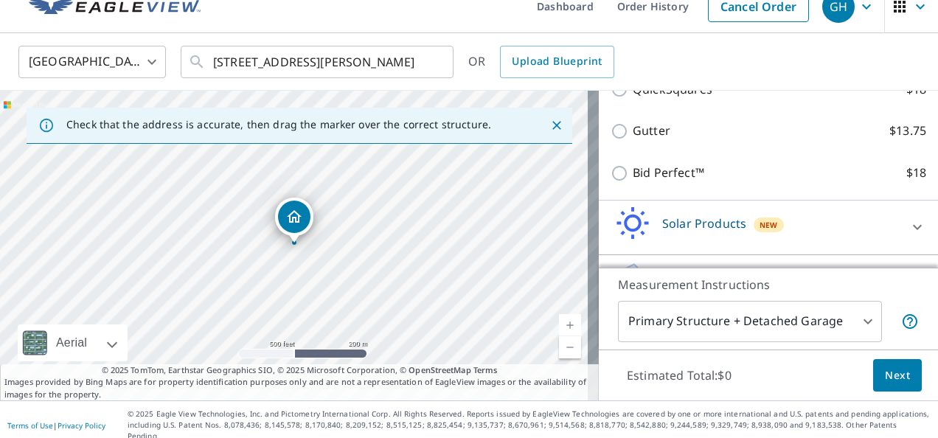
scroll to position [378, 0]
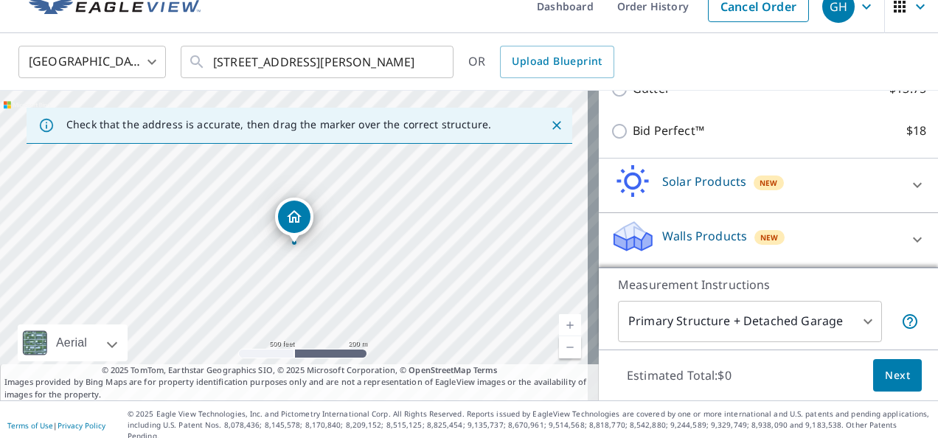
click at [685, 230] on p "Walls Products" at bounding box center [704, 236] width 85 height 18
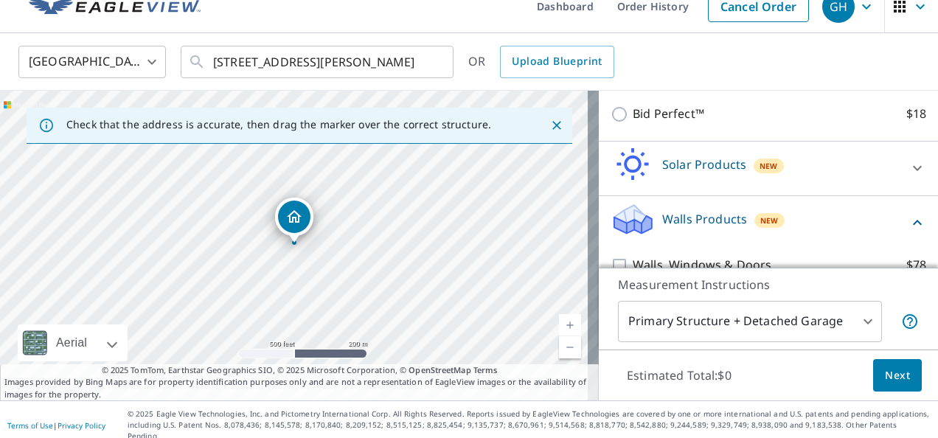
click at [671, 228] on p "Walls Products" at bounding box center [704, 219] width 85 height 18
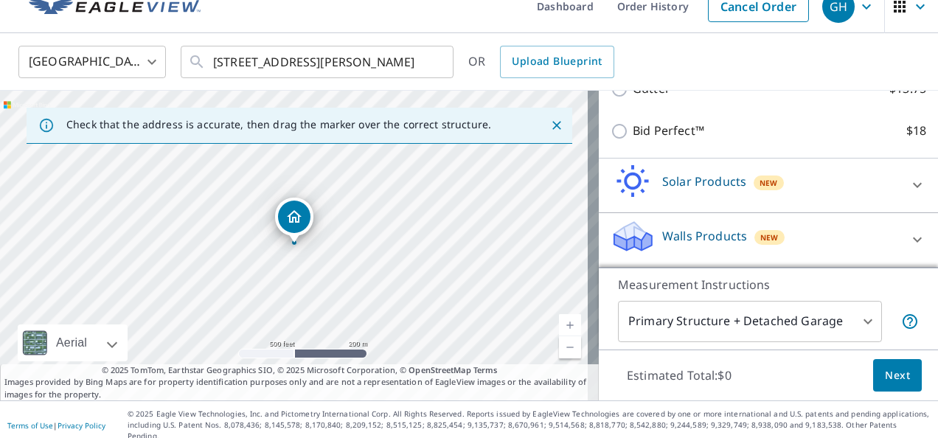
click at [627, 240] on icon at bounding box center [630, 243] width 7 height 13
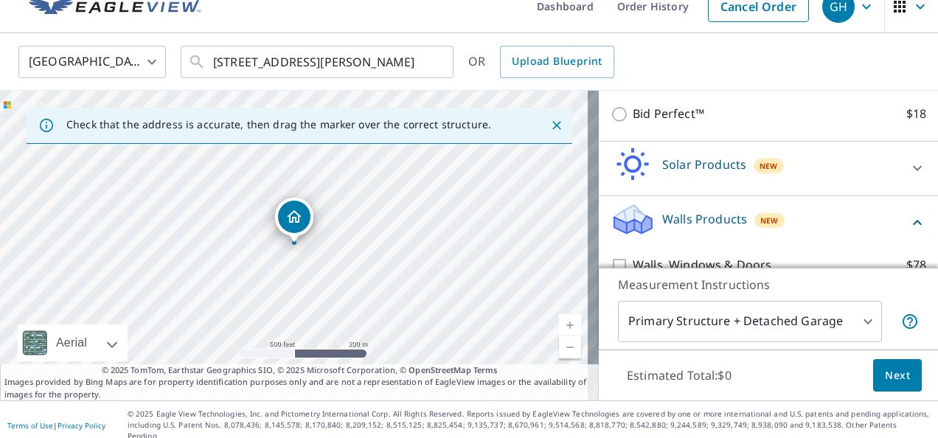
click at [759, 228] on div "New" at bounding box center [770, 220] width 30 height 15
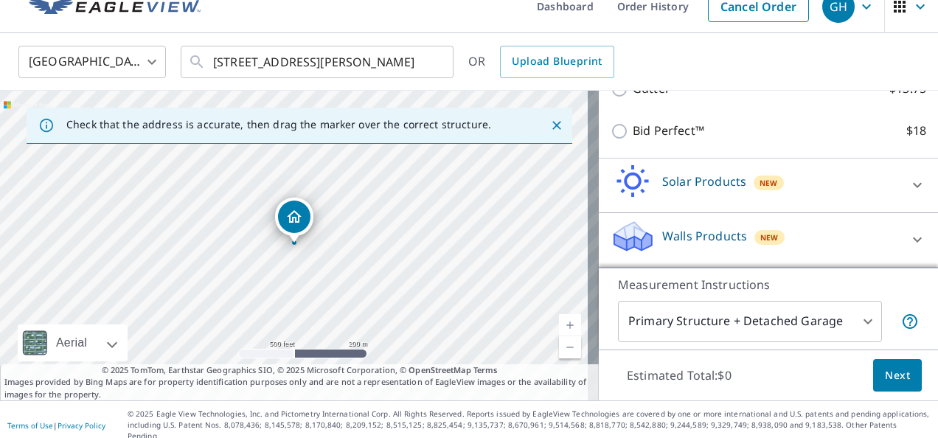
click at [761, 240] on span "New" at bounding box center [770, 238] width 18 height 12
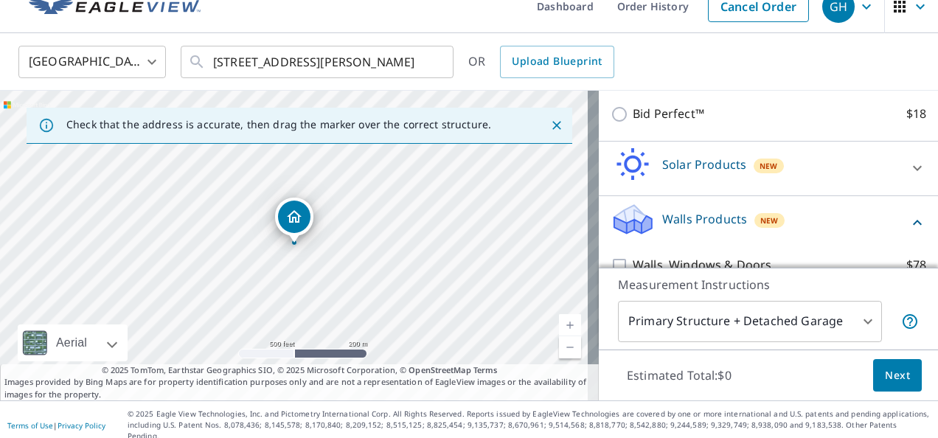
scroll to position [463, 0]
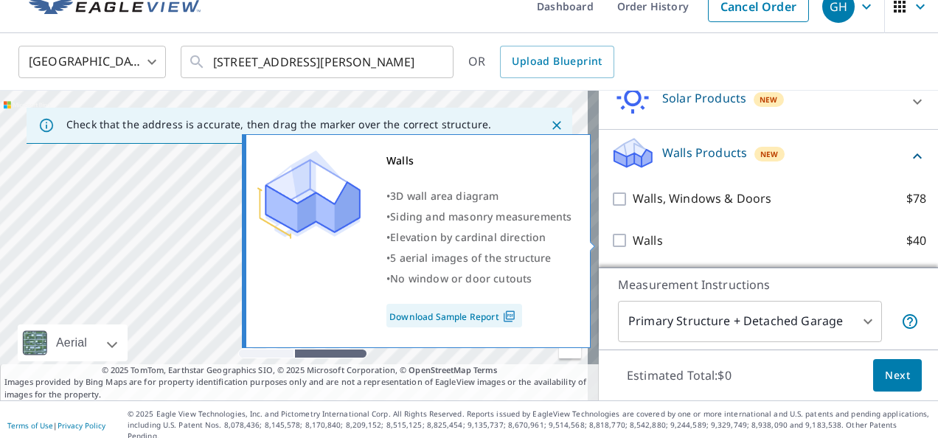
click at [461, 319] on link "Download Sample Report" at bounding box center [455, 316] width 136 height 24
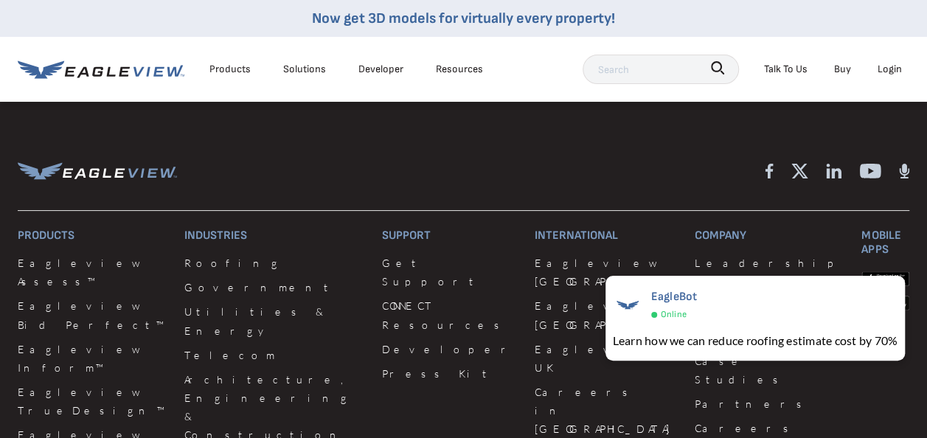
click at [471, 18] on link "Now get 3D models for virtually every property!" at bounding box center [463, 19] width 303 height 18
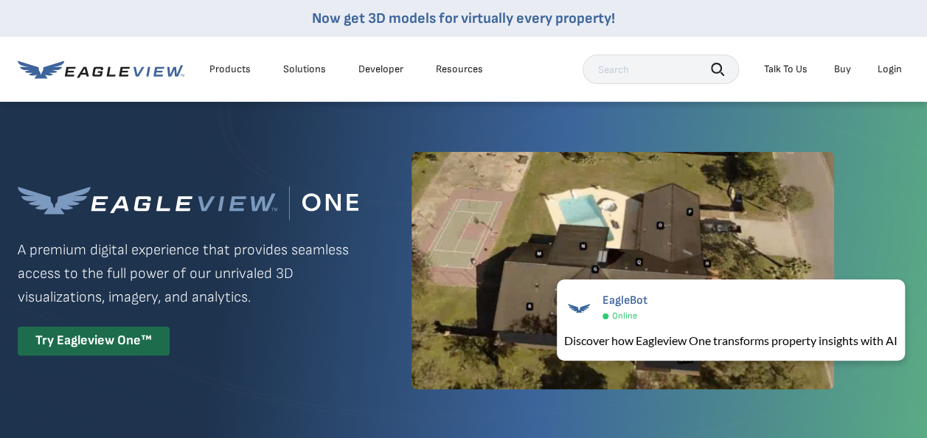
click at [242, 70] on div "Products" at bounding box center [230, 69] width 41 height 13
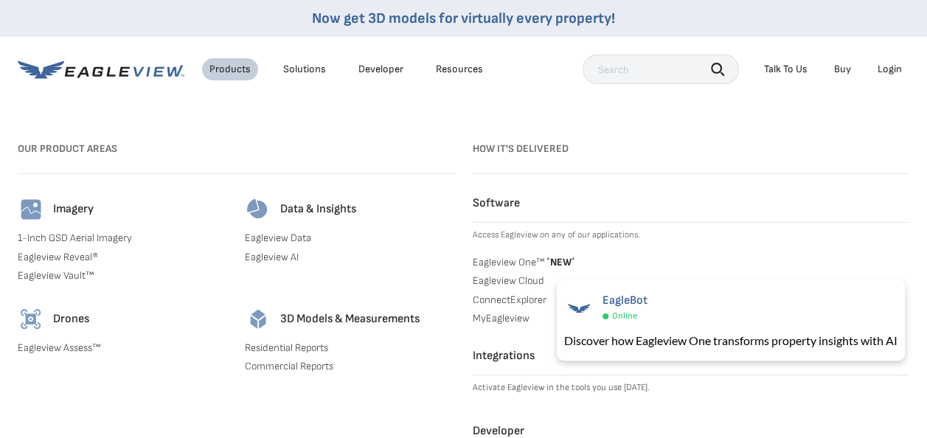
click at [242, 70] on div "Products" at bounding box center [230, 69] width 41 height 13
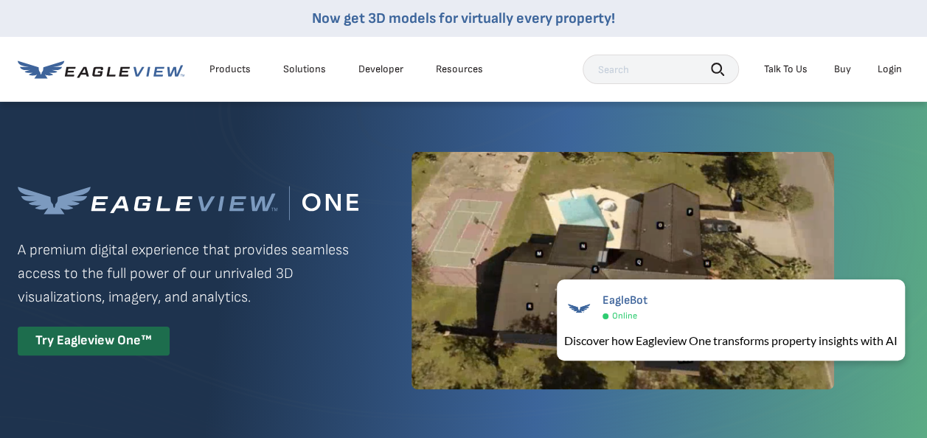
click at [297, 69] on div "Solutions" at bounding box center [304, 69] width 43 height 13
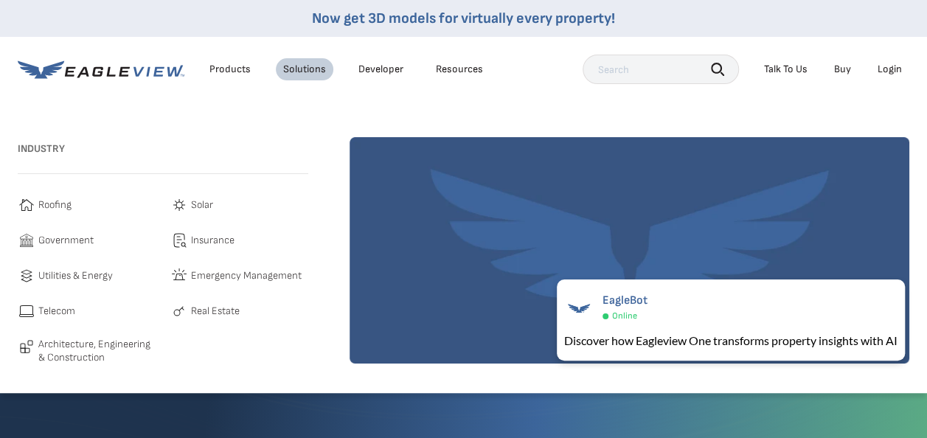
click at [373, 73] on link "Developer" at bounding box center [381, 69] width 45 height 13
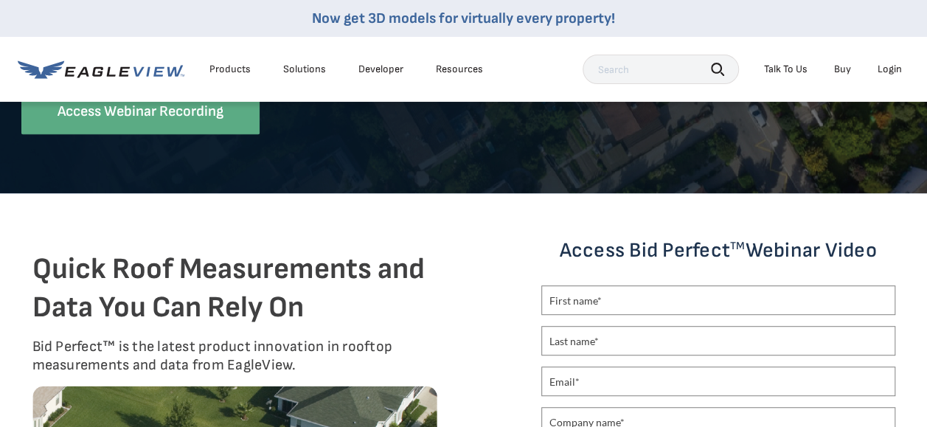
scroll to position [257, 0]
